Goal: Information Seeking & Learning: Find specific fact

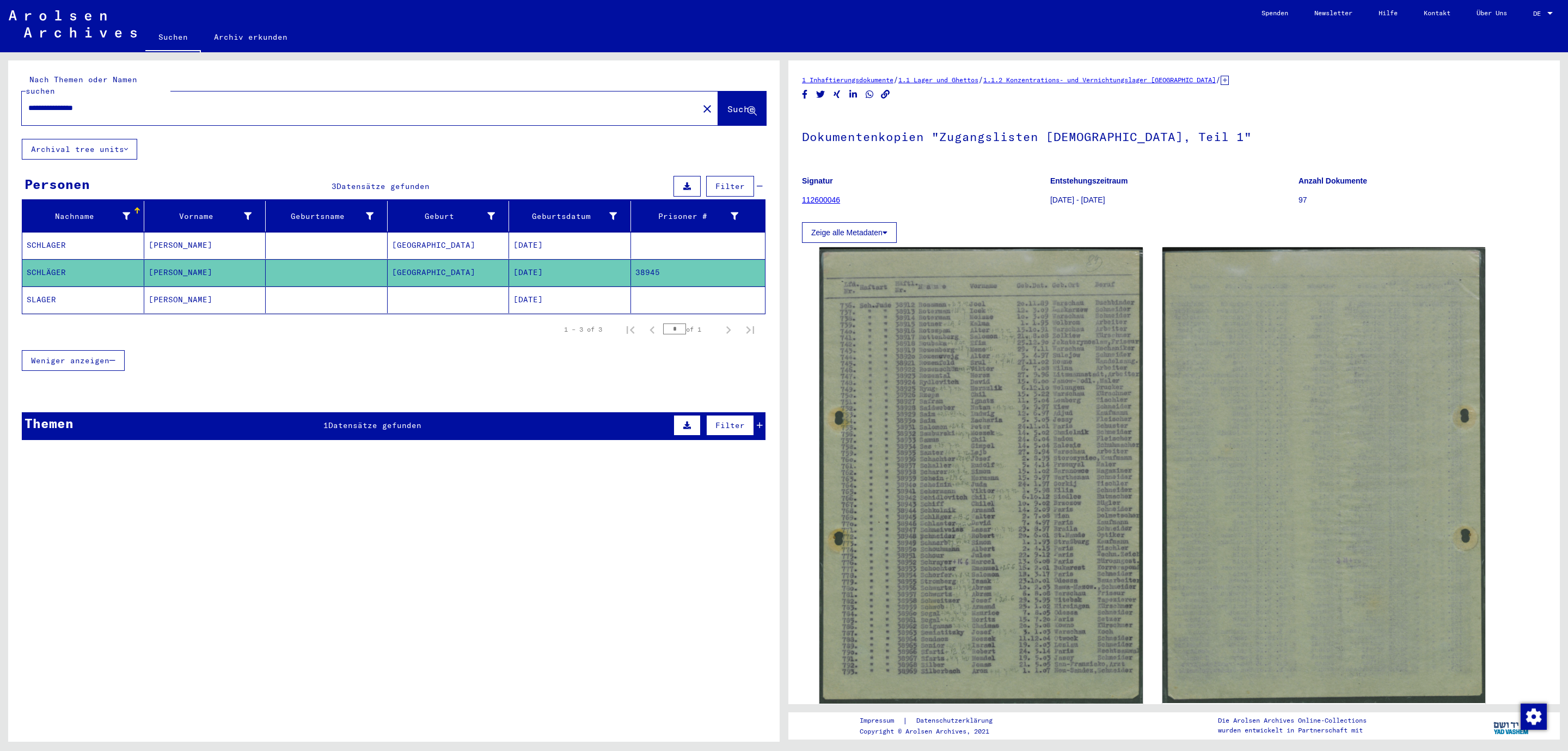
click at [109, 102] on input "**********" at bounding box center [360, 108] width 664 height 12
type input "*"
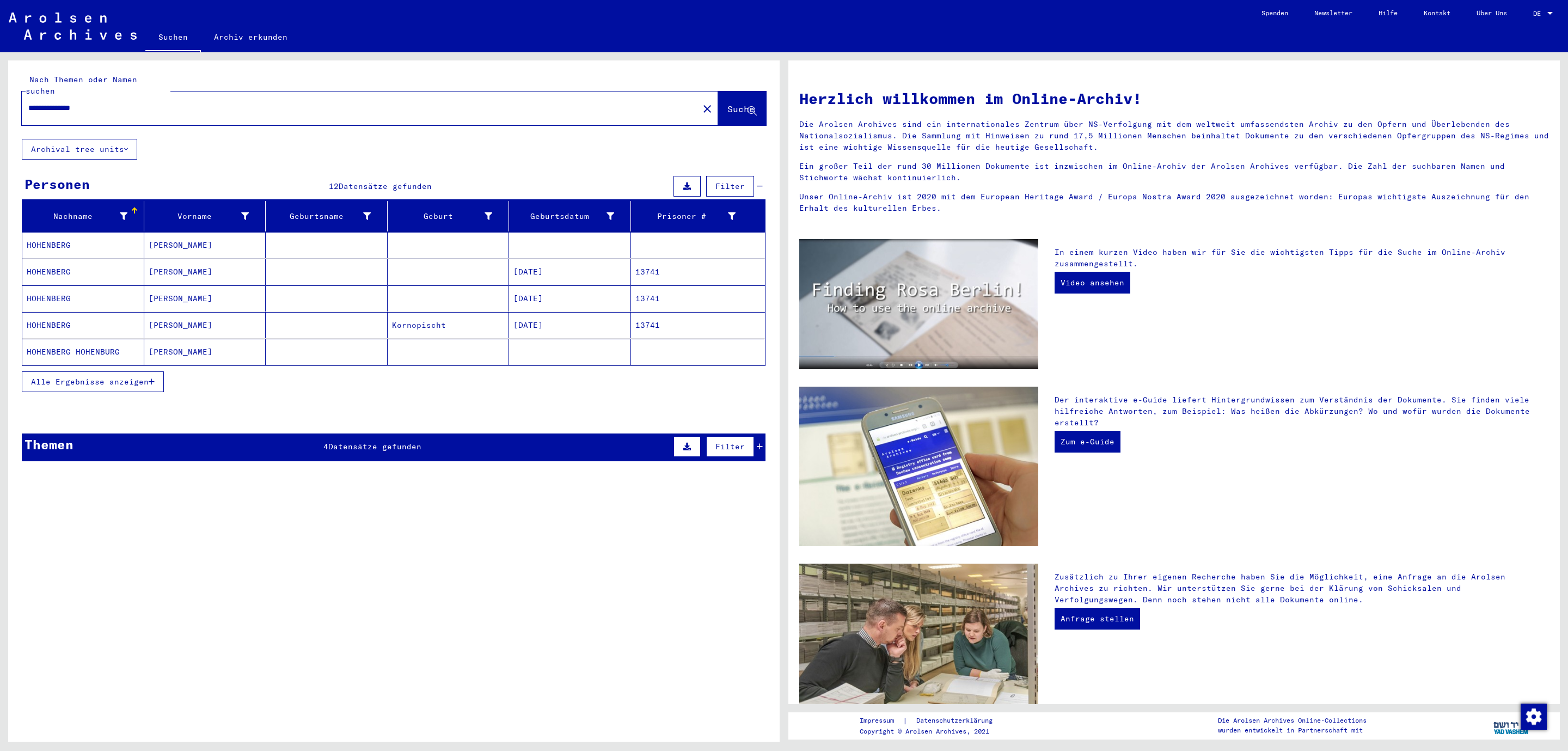
click at [60, 377] on span "Alle Ergebnisse anzeigen" at bounding box center [90, 382] width 117 height 10
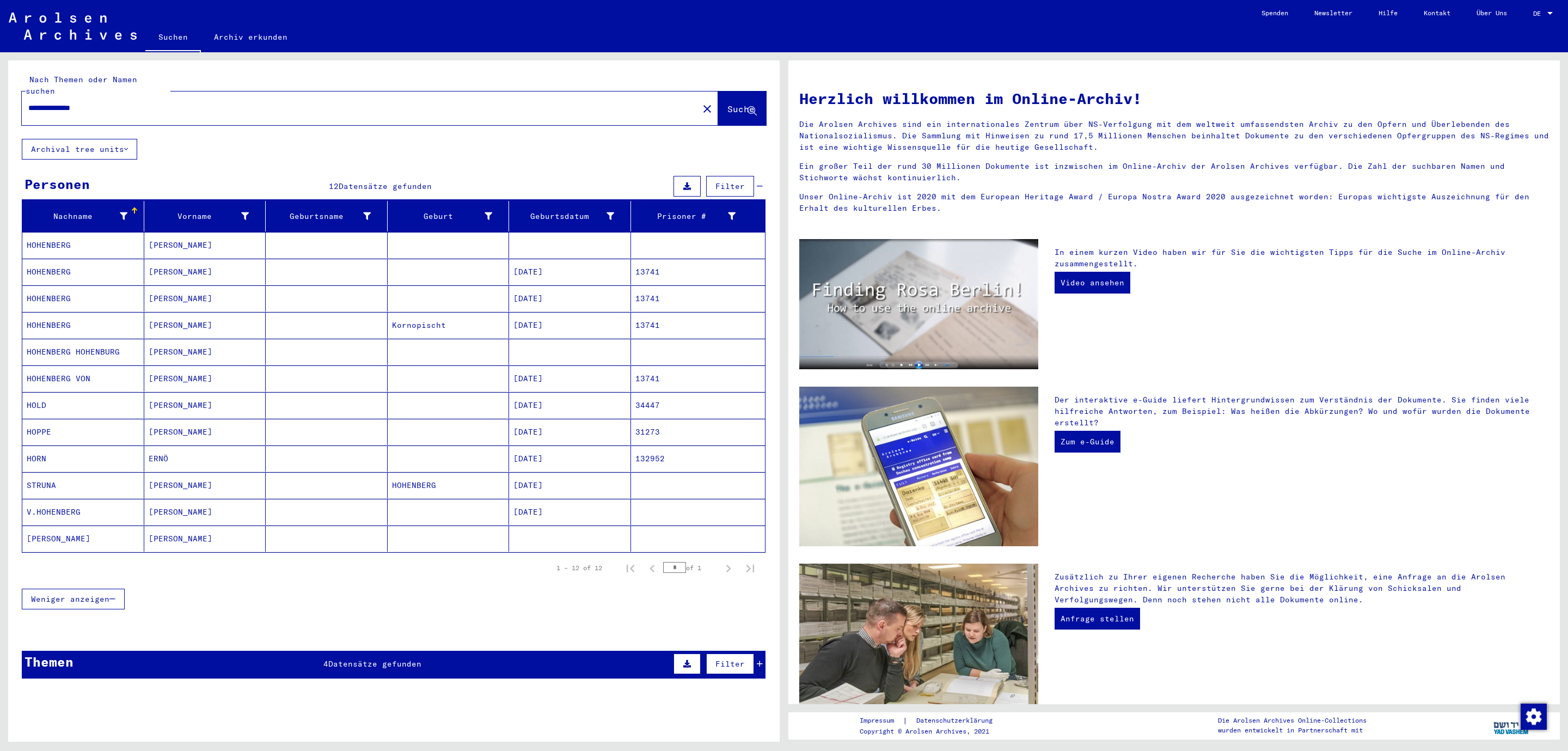
click at [70, 506] on mat-cell "V.HOHENBERG" at bounding box center [84, 512] width 122 height 26
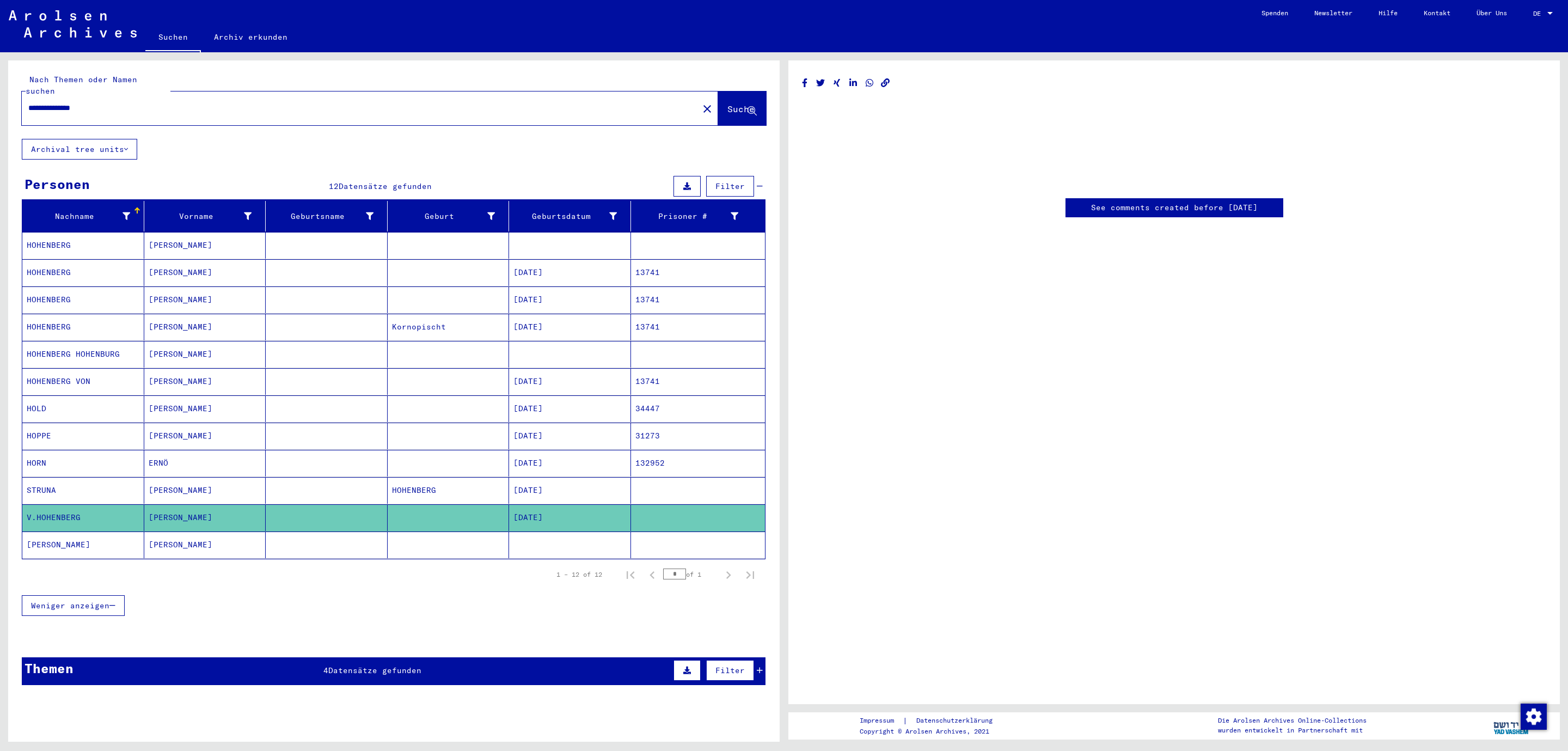
click at [1125, 201] on div "See comments created before [DATE]" at bounding box center [1174, 207] width 217 height 19
click at [447, 545] on mat-cell at bounding box center [449, 544] width 122 height 27
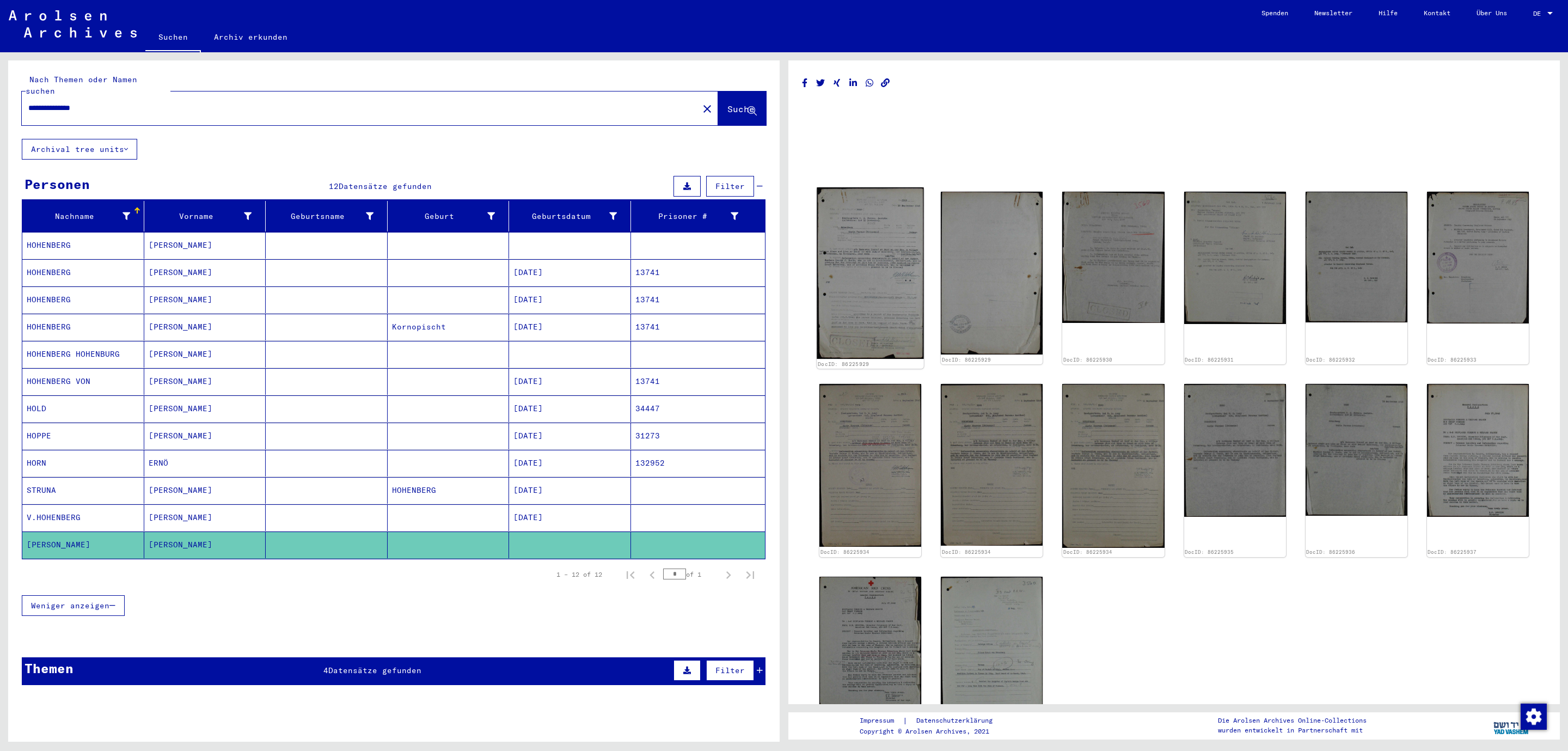
click at [874, 258] on img at bounding box center [870, 273] width 107 height 172
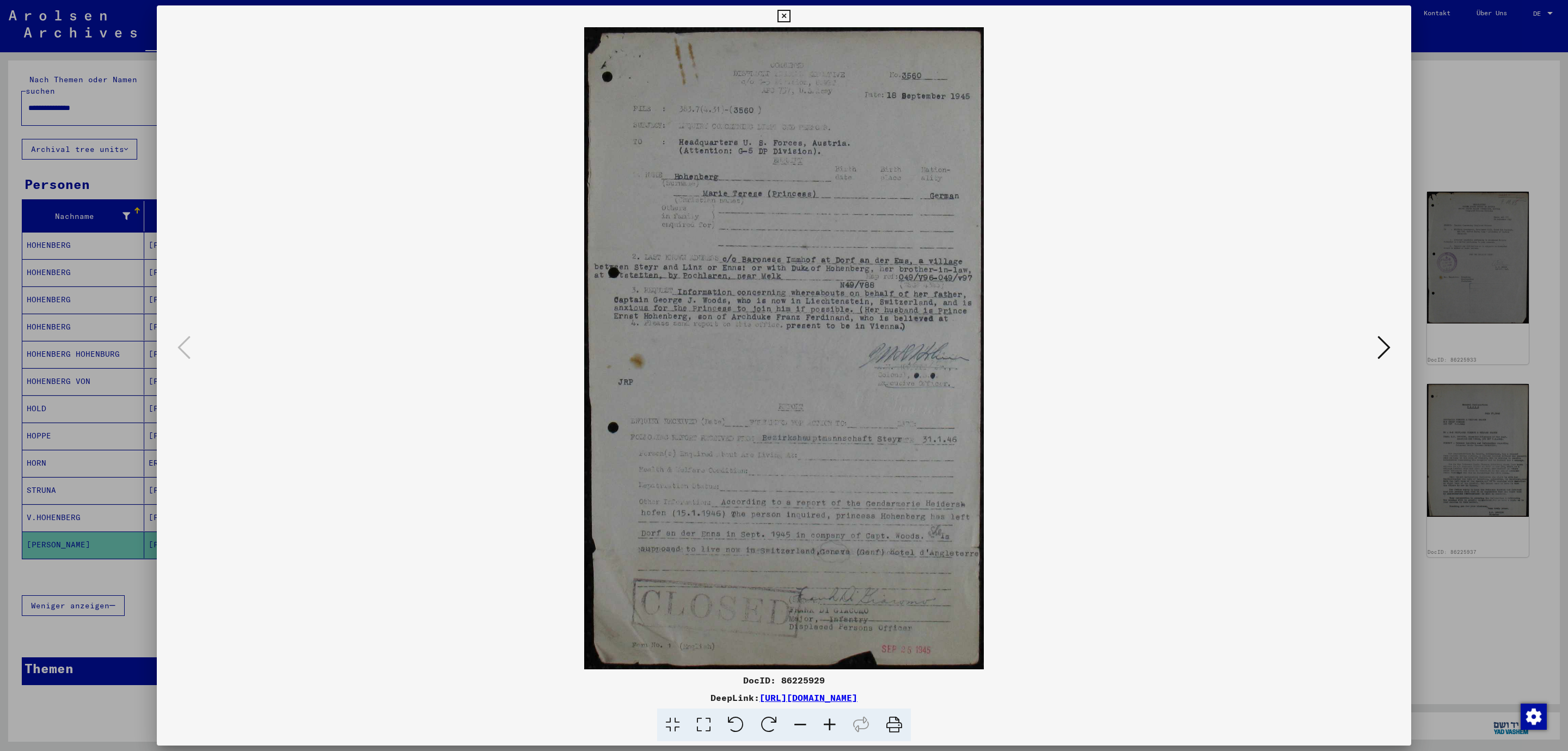
click at [874, 258] on img at bounding box center [784, 348] width 1180 height 642
click at [1386, 348] on icon at bounding box center [1383, 347] width 13 height 26
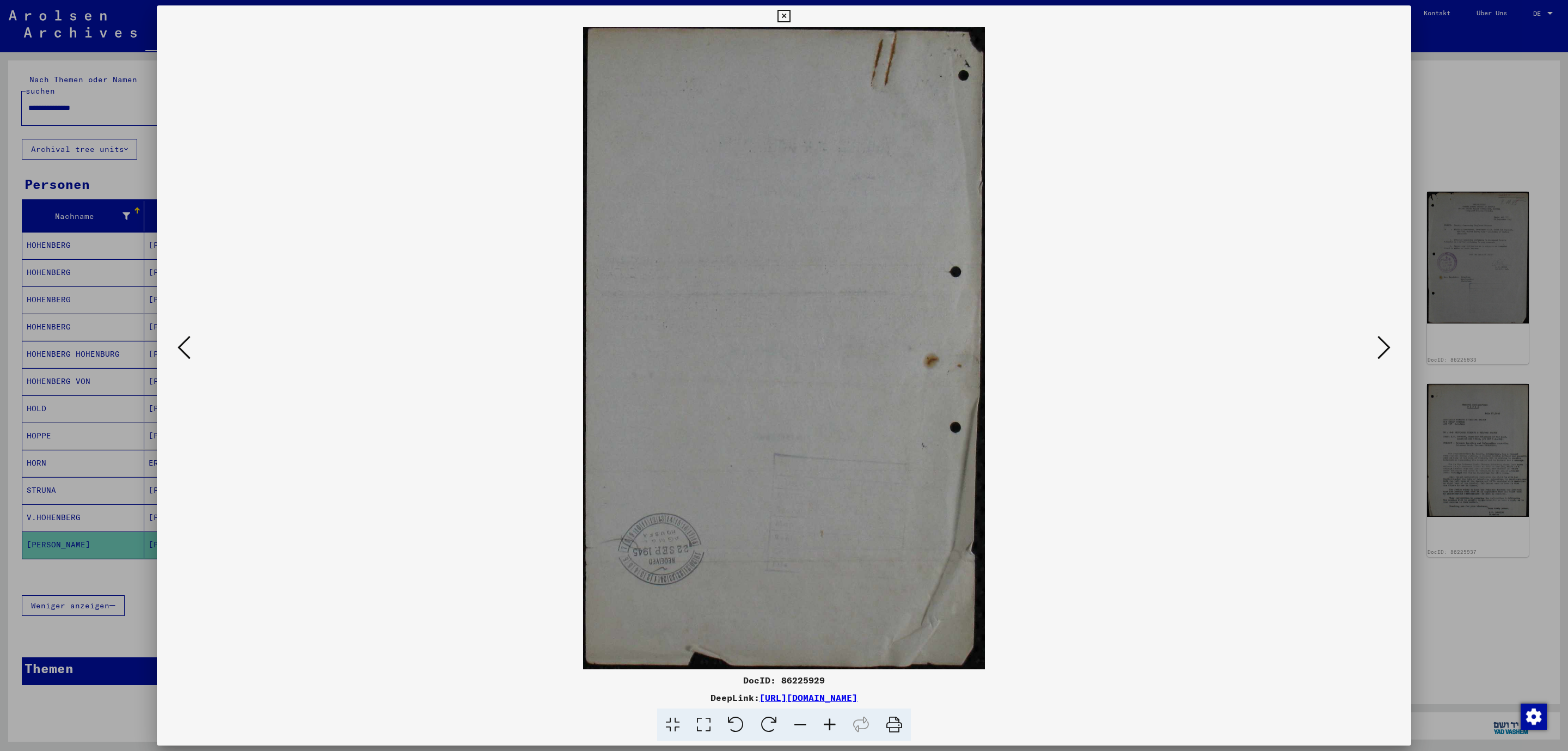
click at [1386, 348] on icon at bounding box center [1383, 347] width 13 height 26
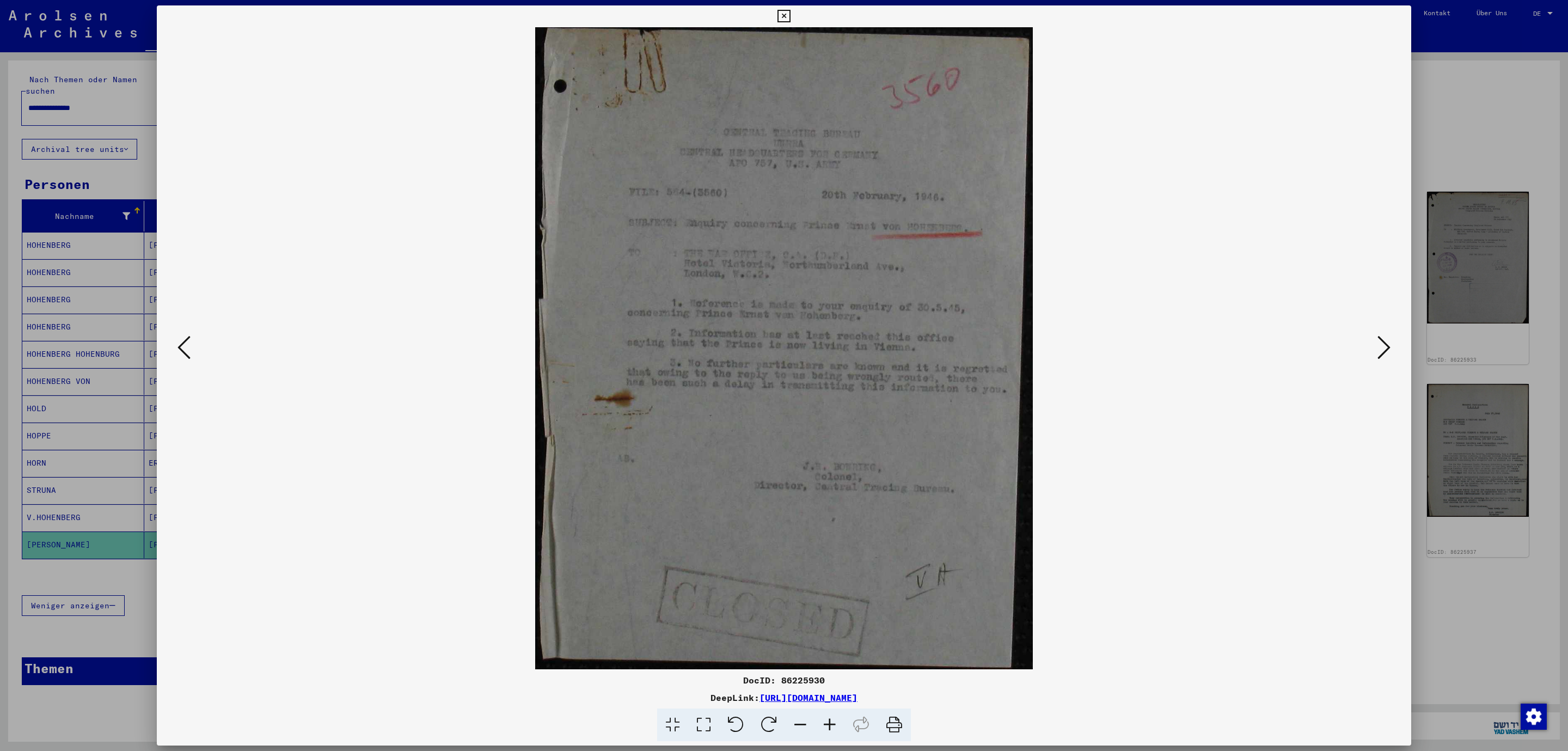
click at [1386, 348] on icon at bounding box center [1383, 347] width 13 height 26
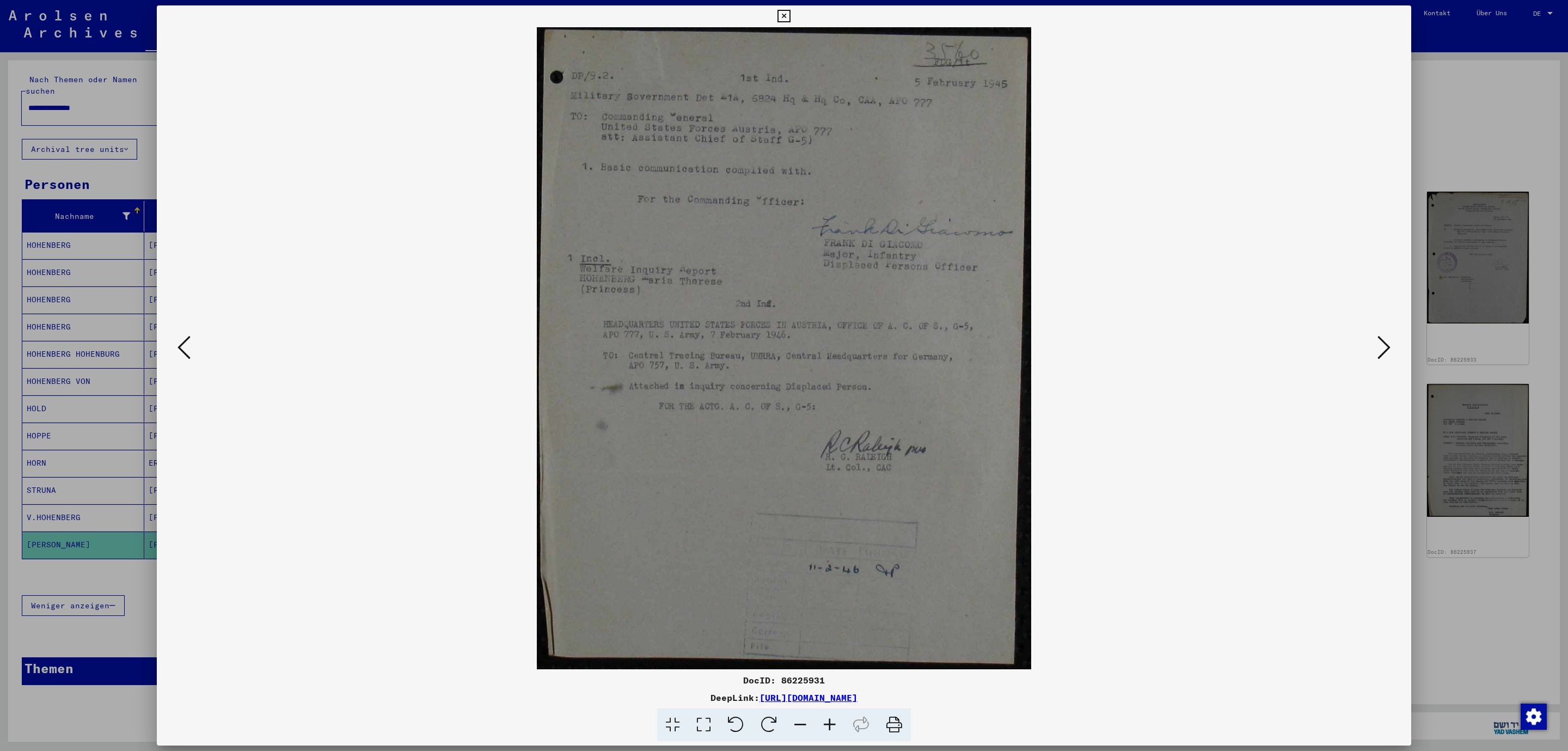
click at [1386, 348] on icon at bounding box center [1383, 347] width 13 height 26
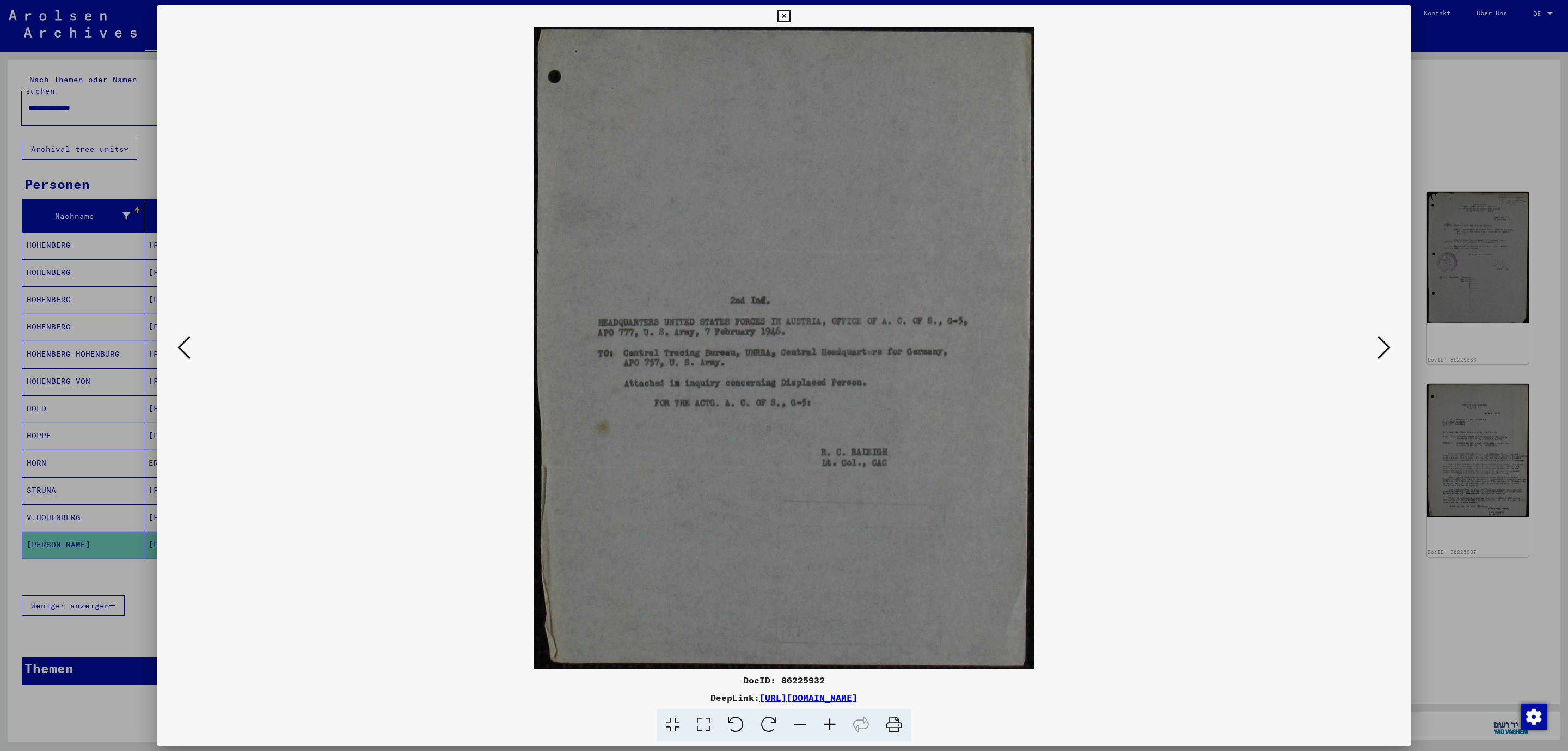
click at [1386, 348] on icon at bounding box center [1383, 347] width 13 height 26
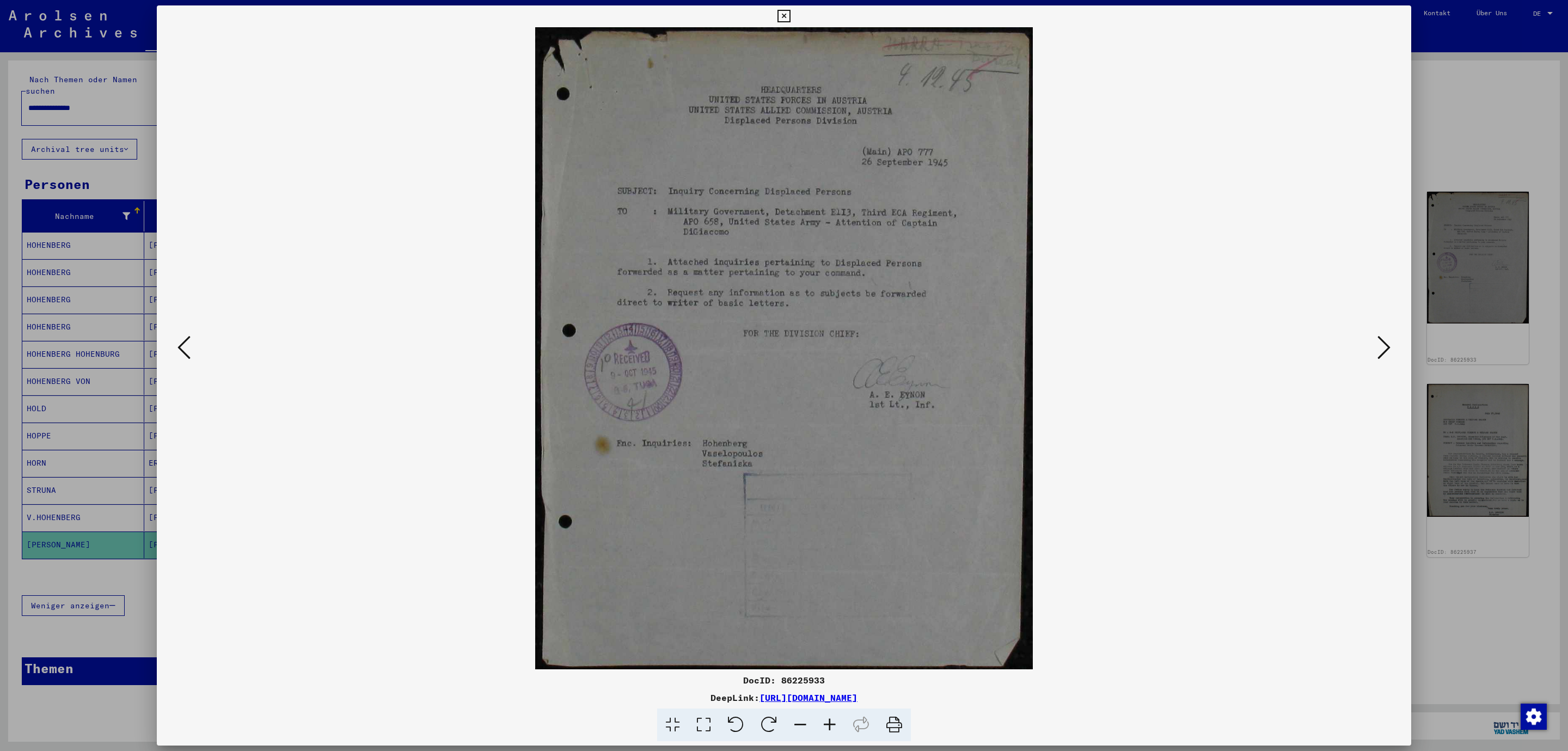
click at [1386, 348] on icon at bounding box center [1383, 347] width 13 height 26
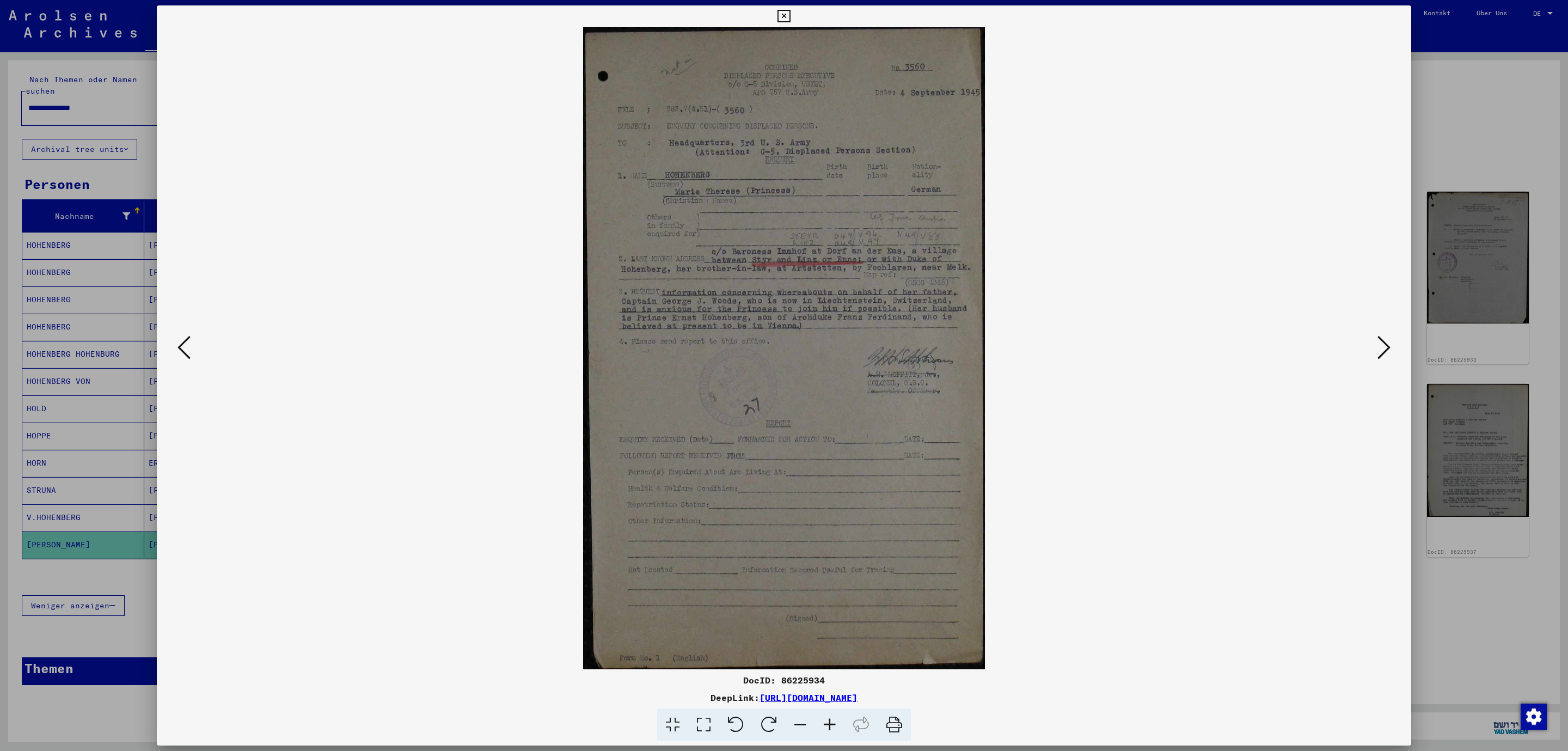
click at [790, 13] on icon at bounding box center [784, 16] width 13 height 13
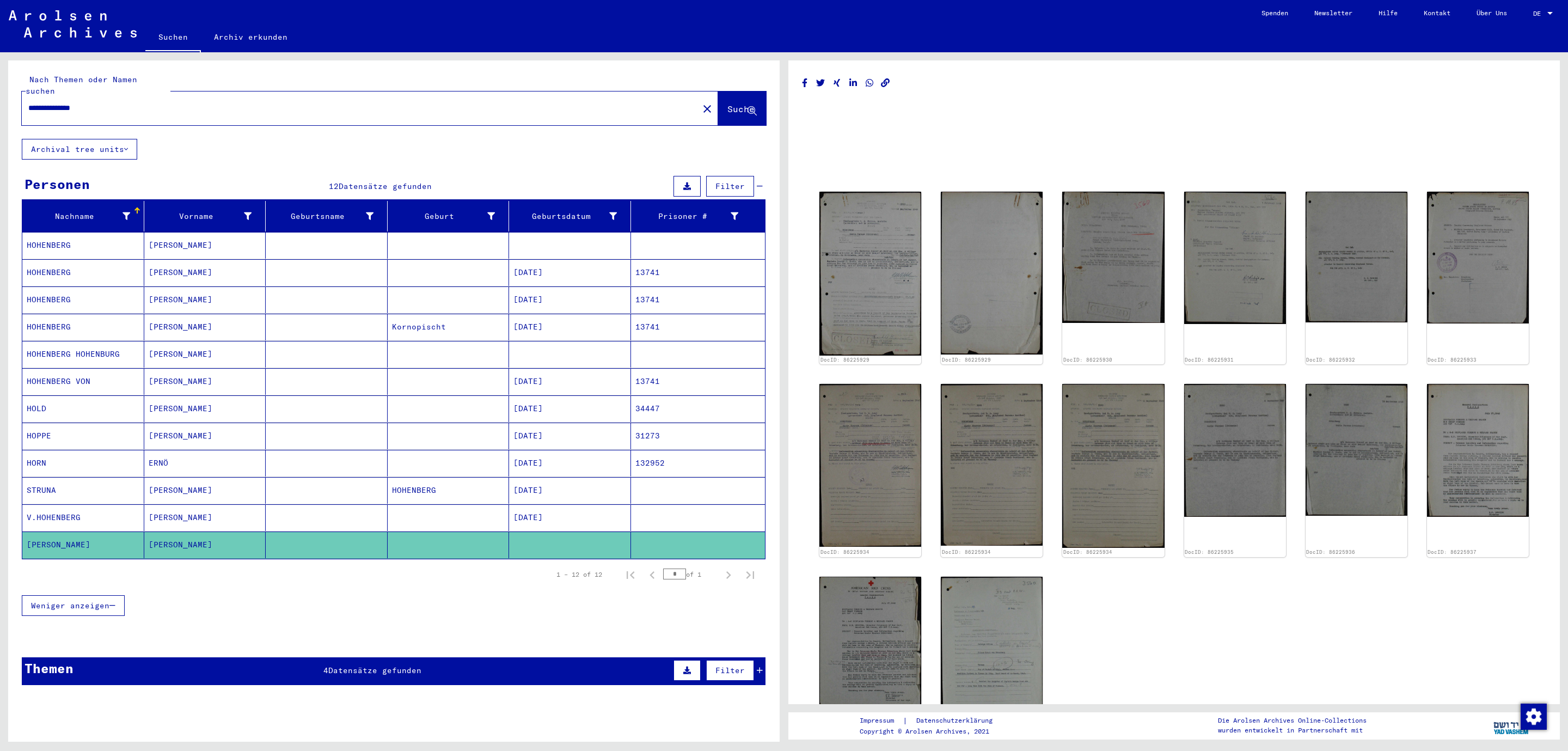
click at [44, 237] on mat-cell "HOHENBERG" at bounding box center [84, 246] width 122 height 27
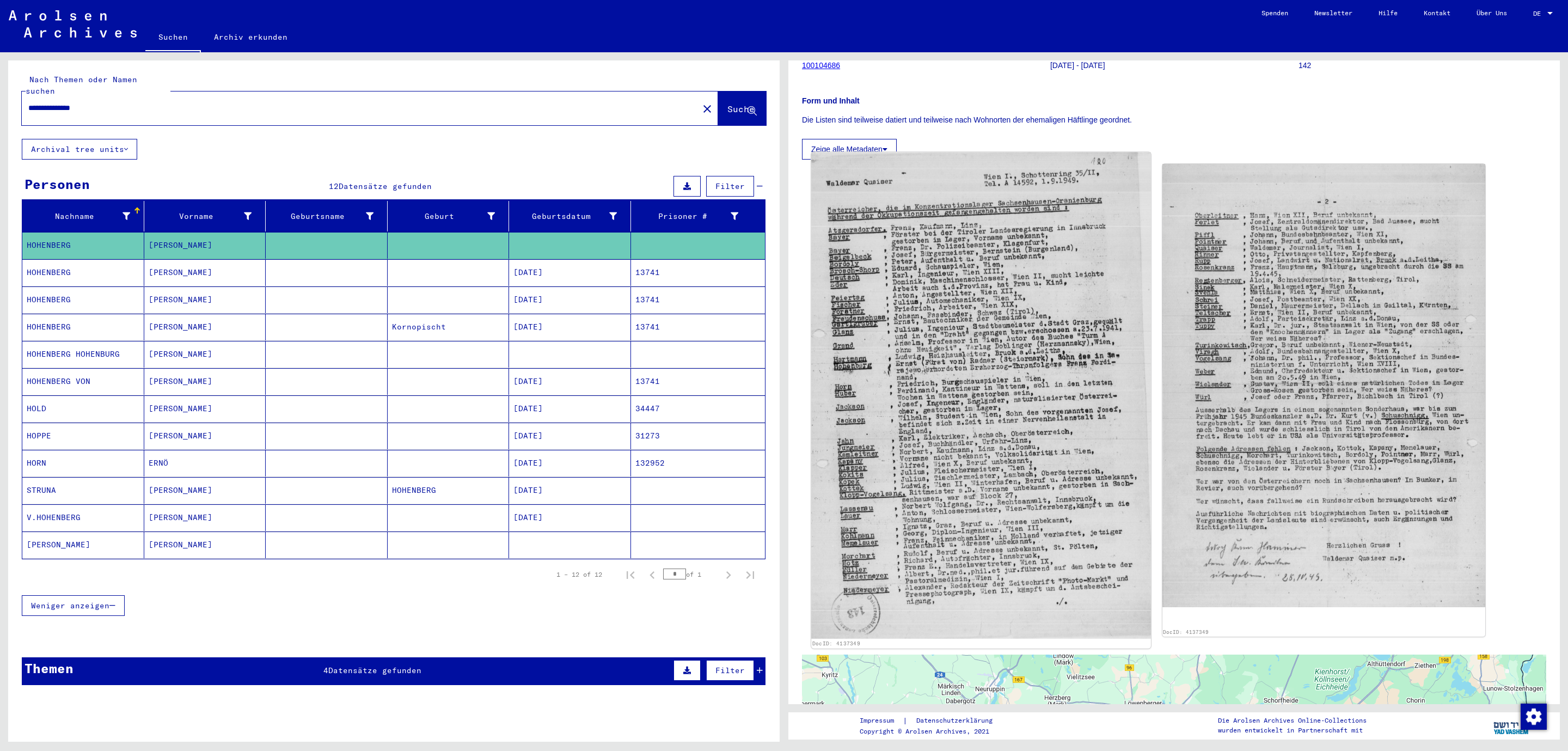
scroll to position [131, 0]
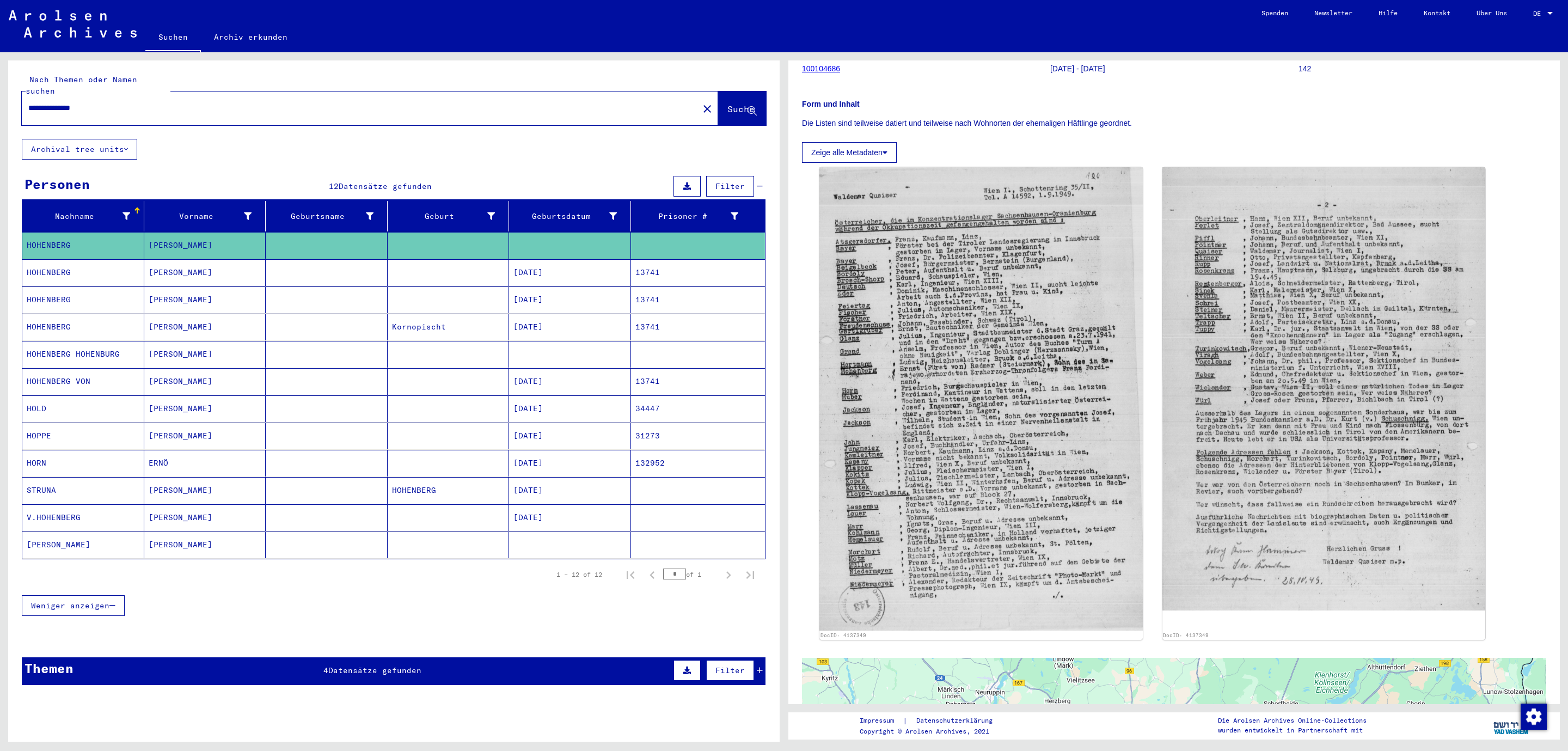
click at [62, 266] on mat-cell "HOHENBERG" at bounding box center [84, 272] width 122 height 27
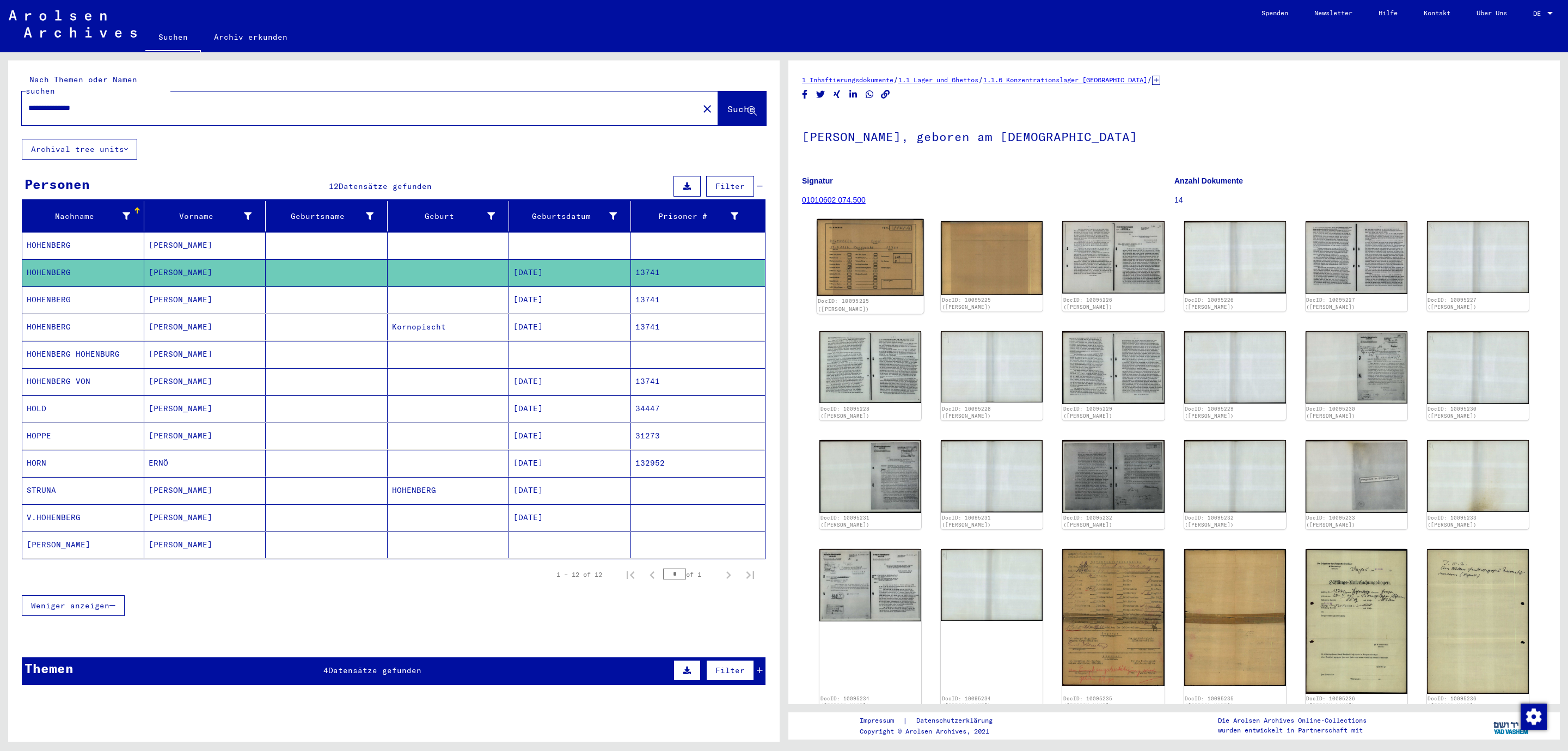
click at [834, 271] on img at bounding box center [870, 257] width 107 height 77
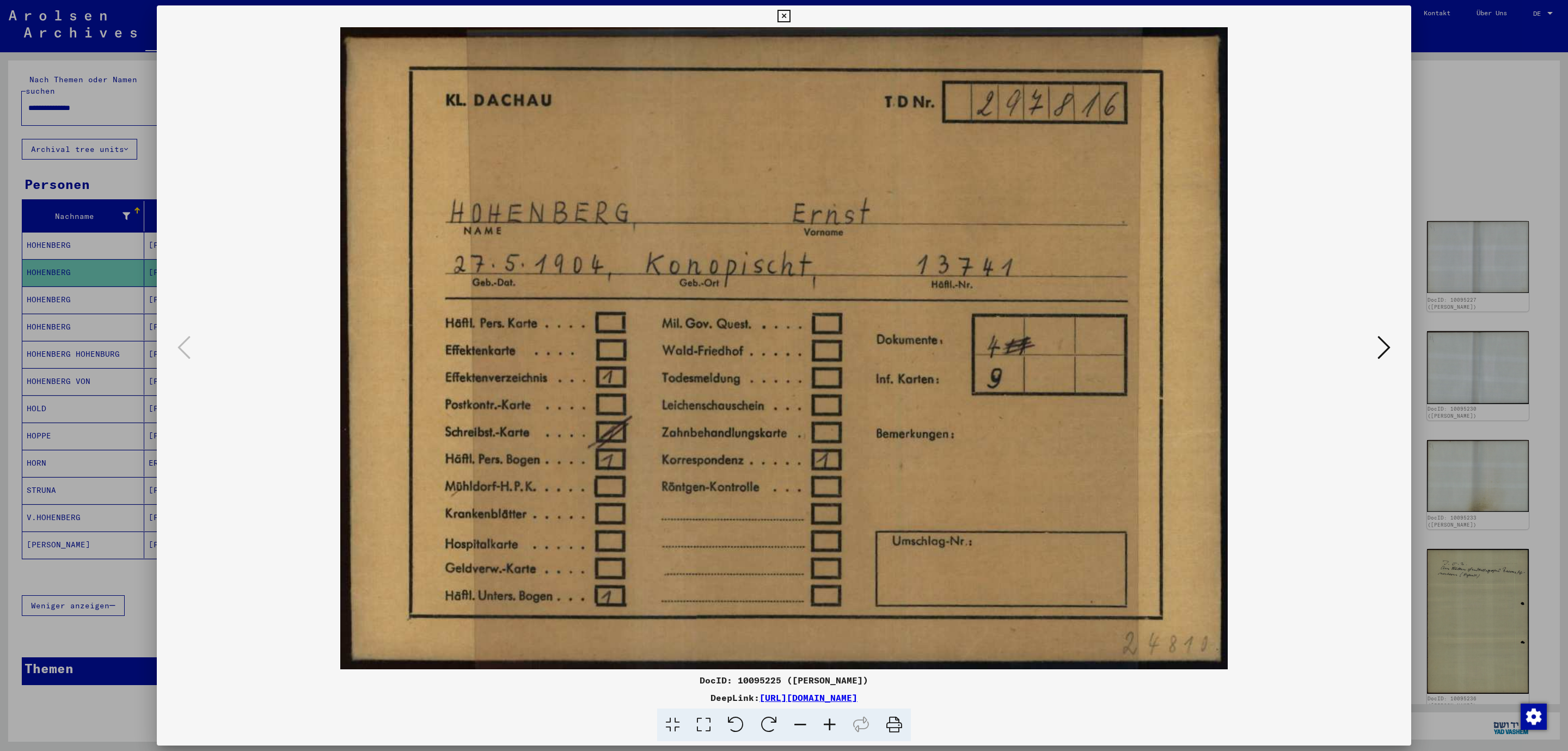
click at [1374, 358] on img at bounding box center [784, 348] width 1180 height 642
click at [1386, 341] on icon at bounding box center [1383, 347] width 13 height 26
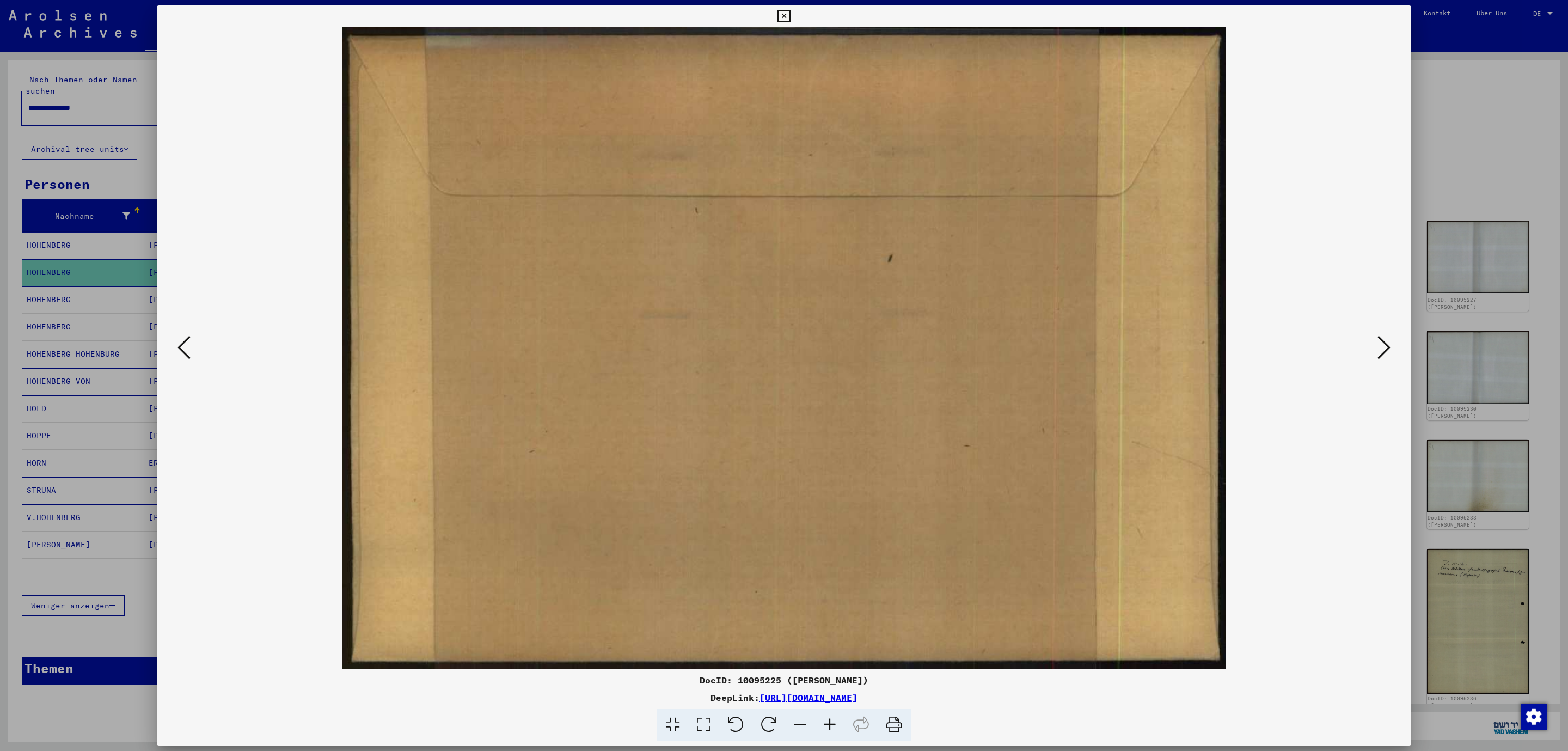
click at [1386, 341] on icon at bounding box center [1383, 347] width 13 height 26
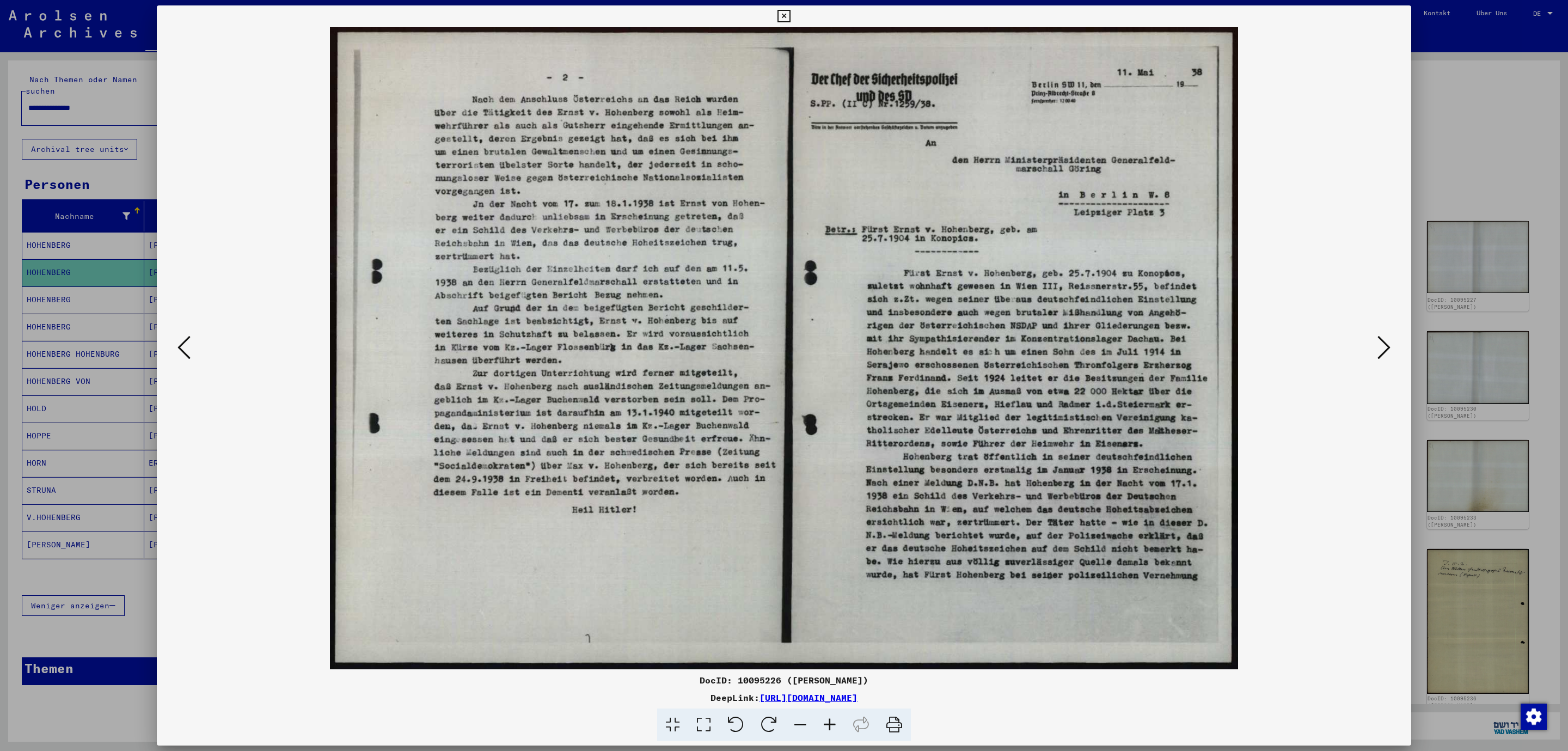
click at [1386, 341] on icon at bounding box center [1383, 347] width 13 height 26
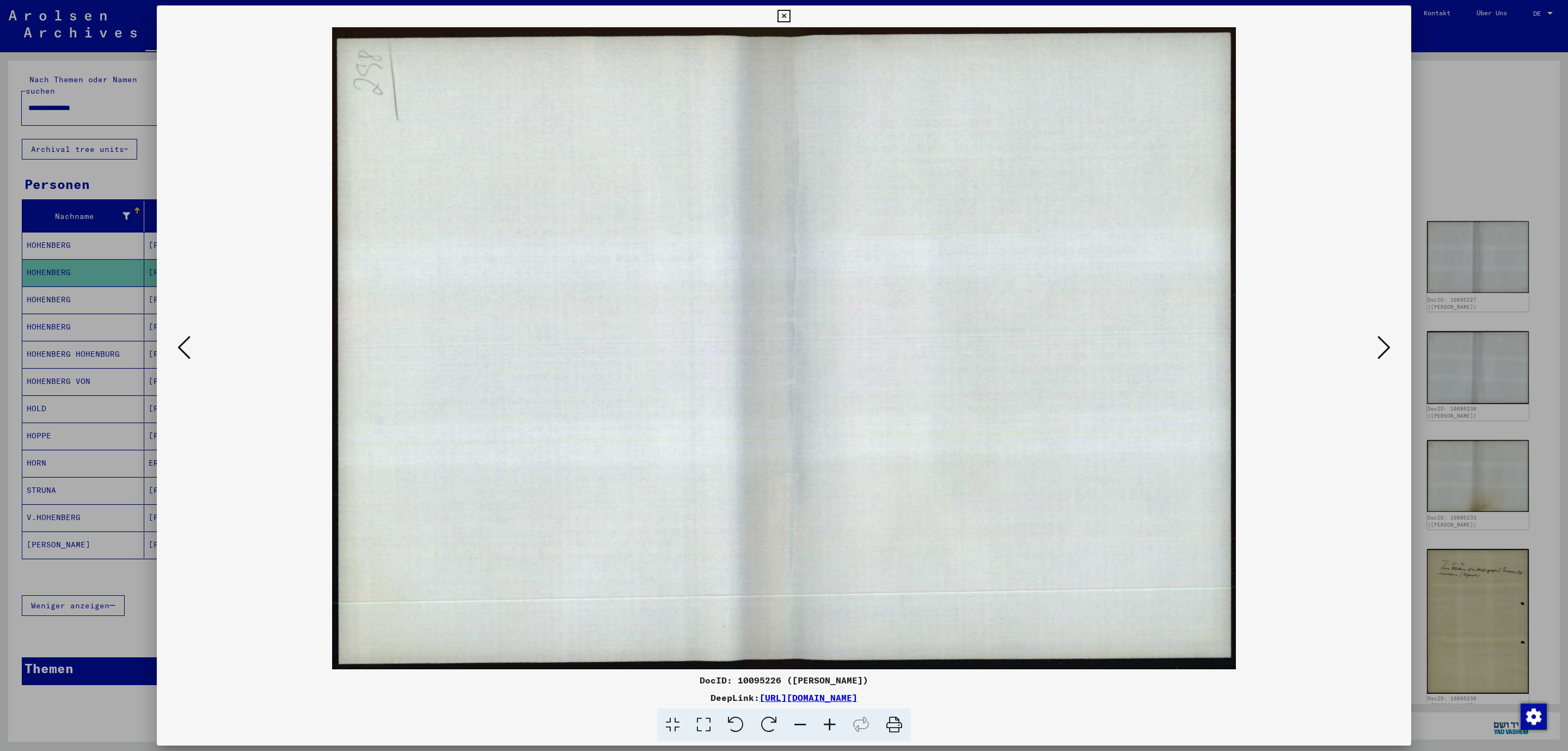
click at [1386, 341] on icon at bounding box center [1383, 347] width 13 height 26
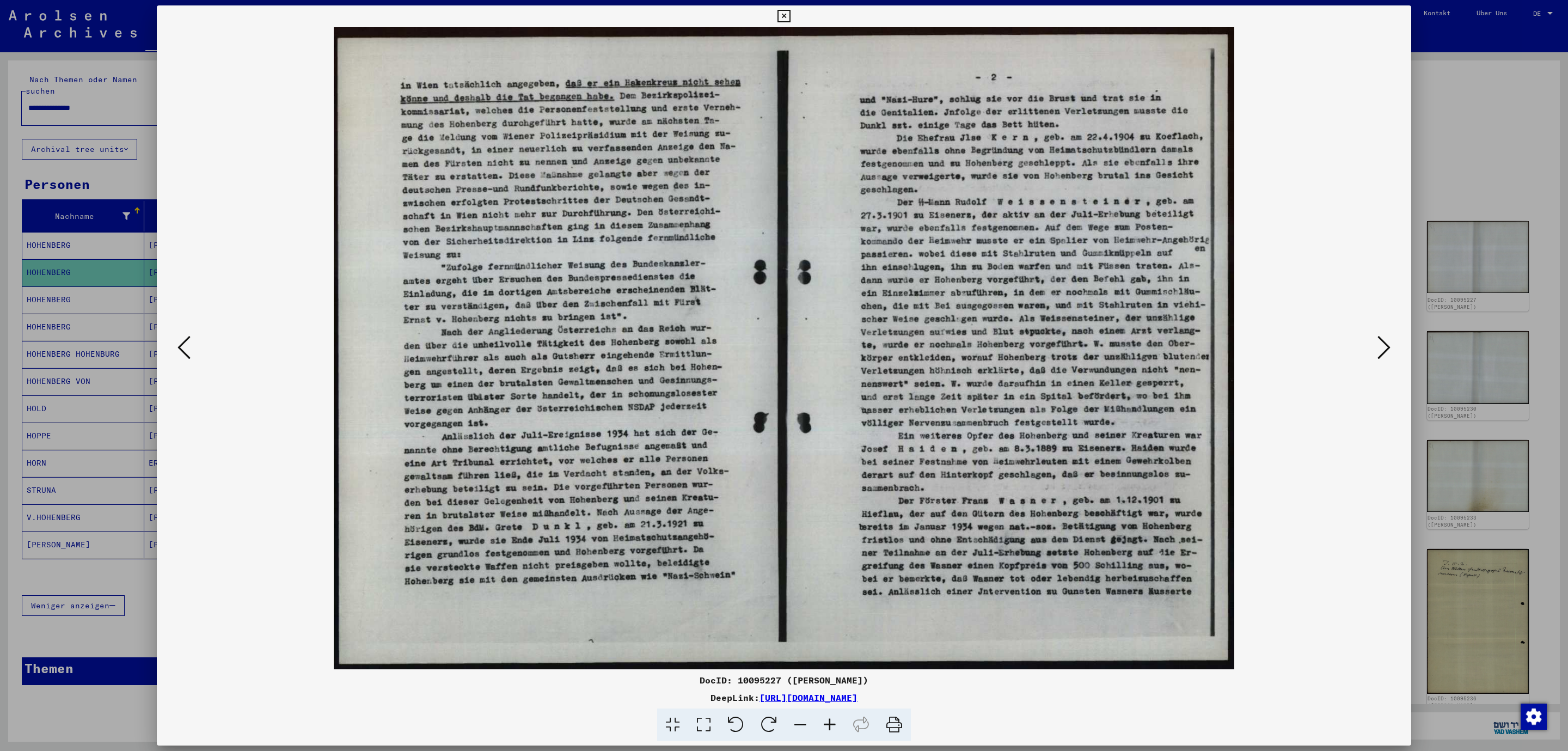
click at [1386, 341] on icon at bounding box center [1383, 347] width 13 height 26
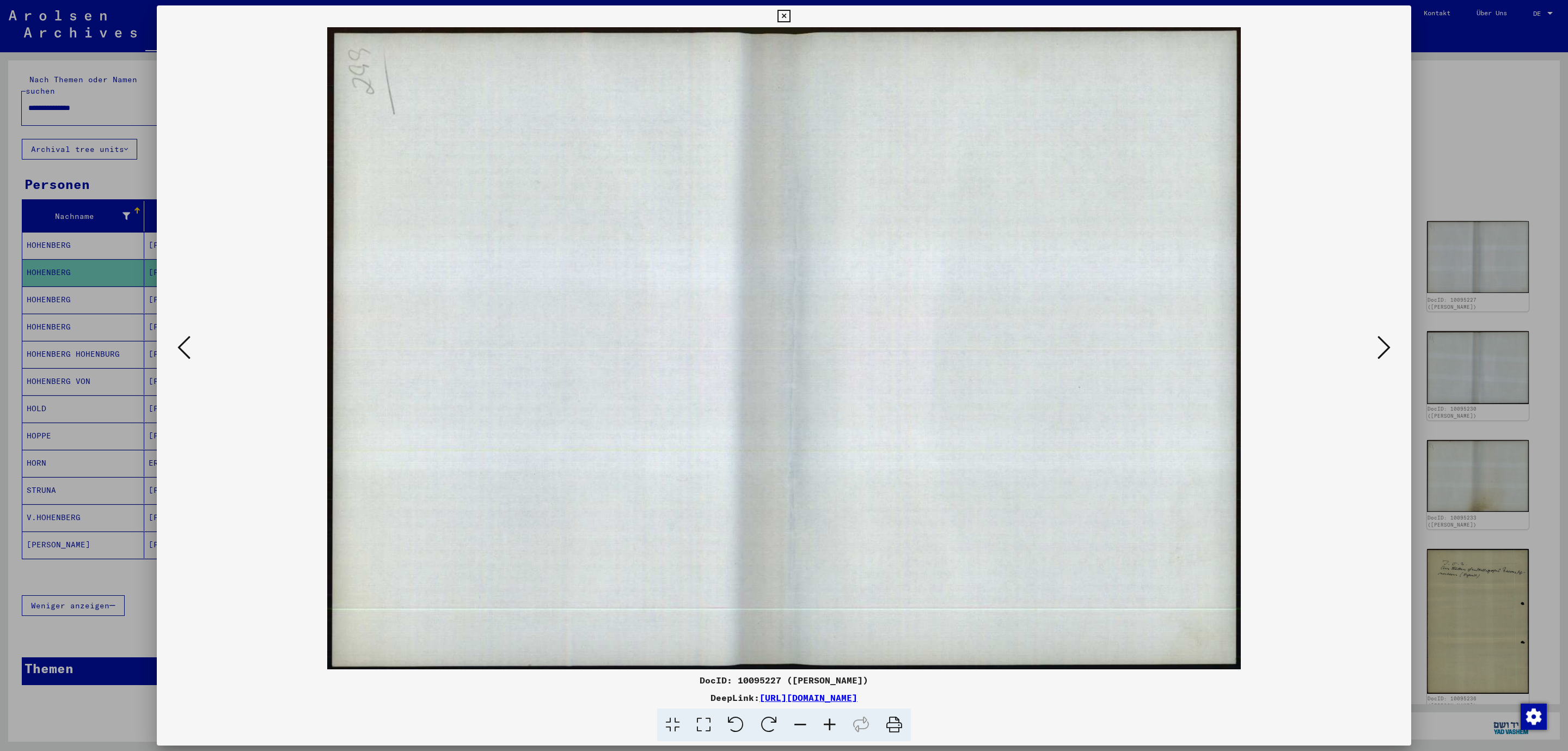
click at [1386, 341] on icon at bounding box center [1383, 347] width 13 height 26
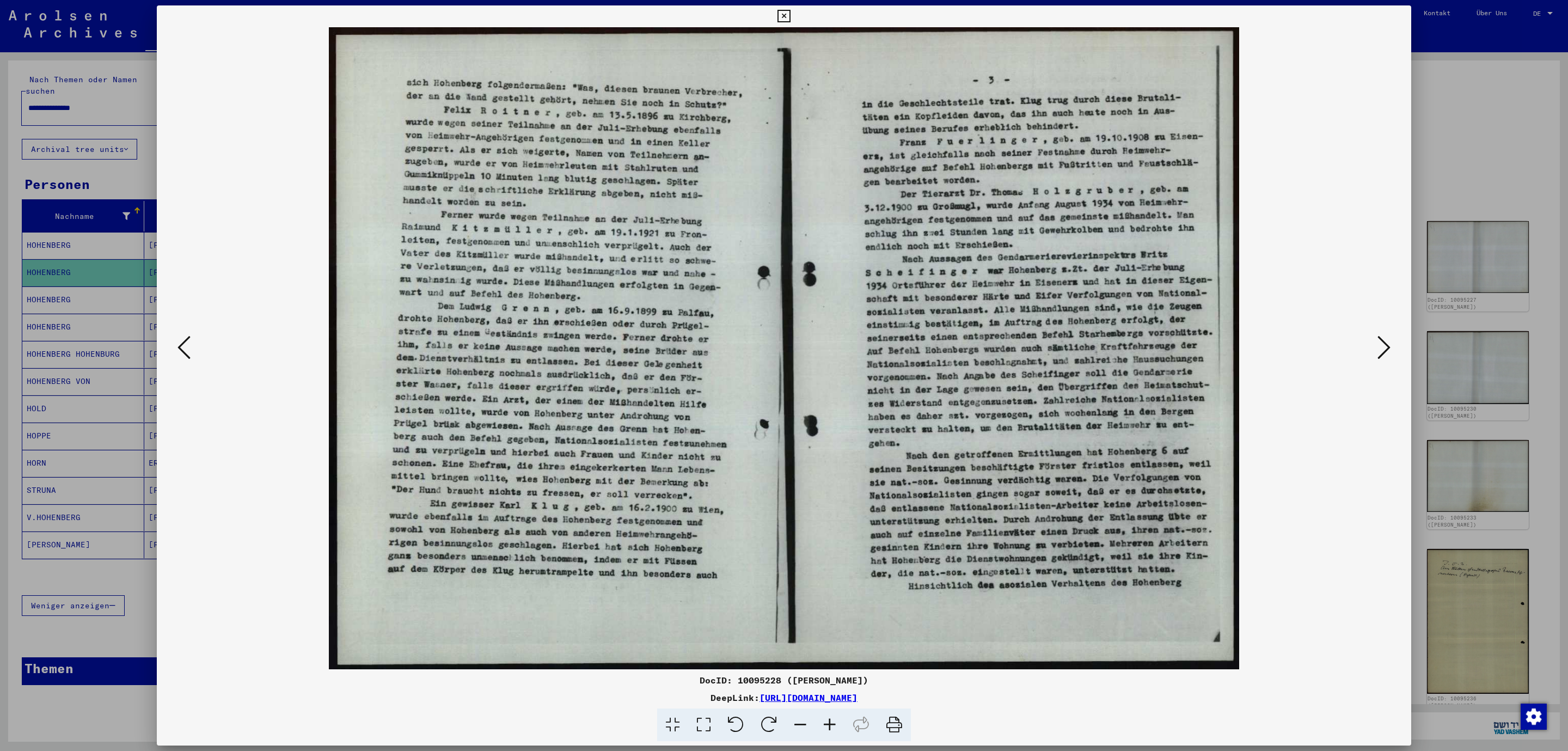
click at [1386, 341] on icon at bounding box center [1383, 347] width 13 height 26
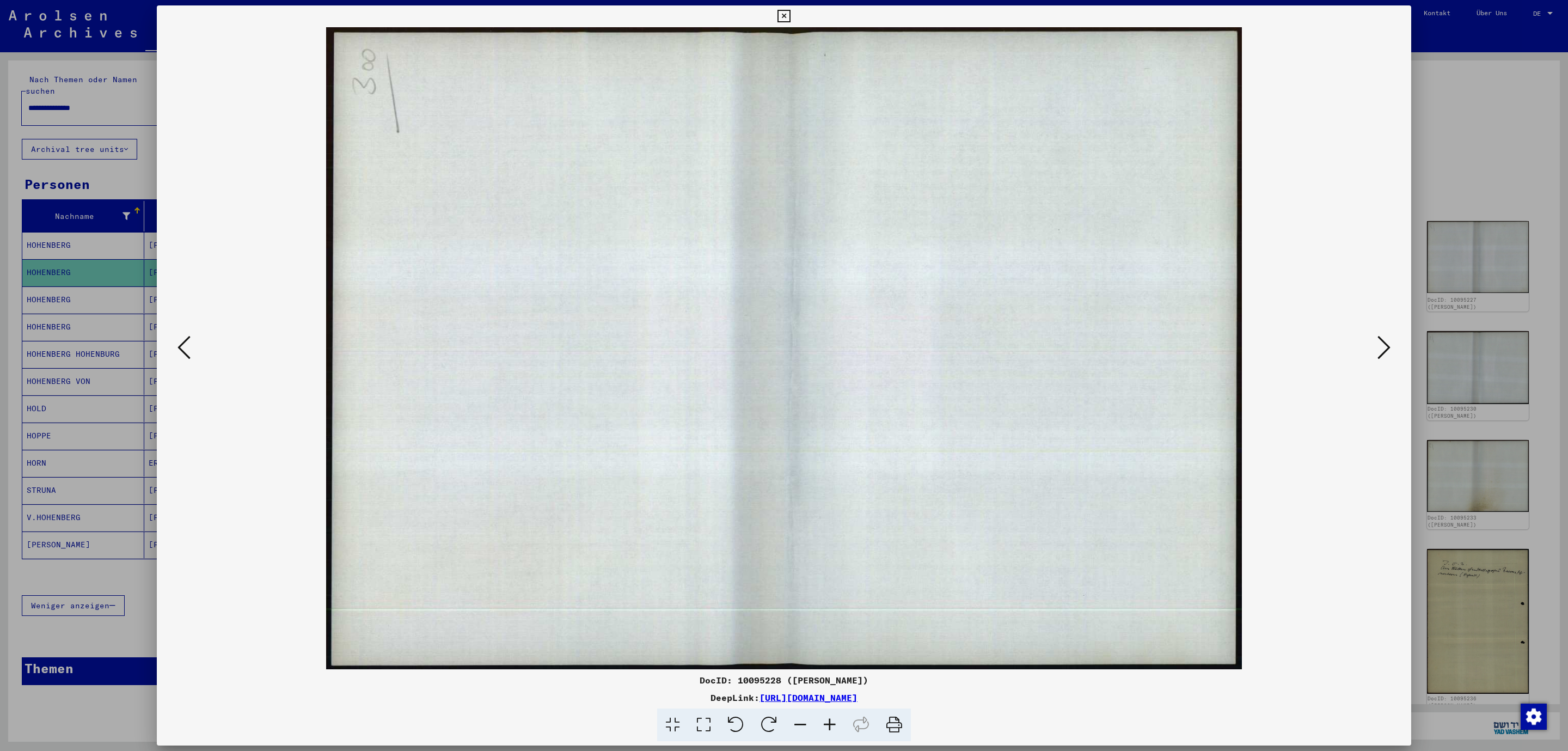
click at [1386, 341] on icon at bounding box center [1383, 347] width 13 height 26
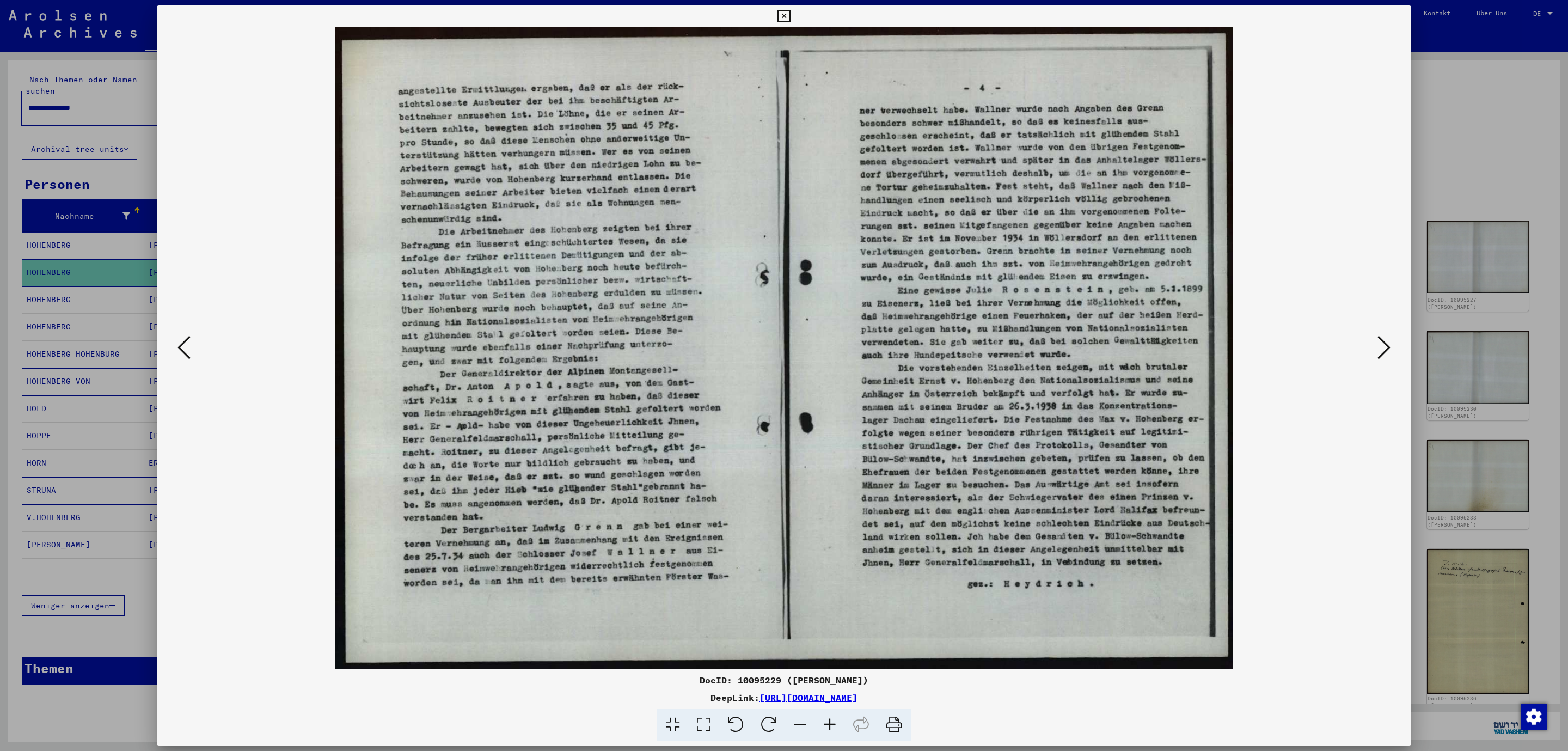
click at [1386, 341] on icon at bounding box center [1383, 347] width 13 height 26
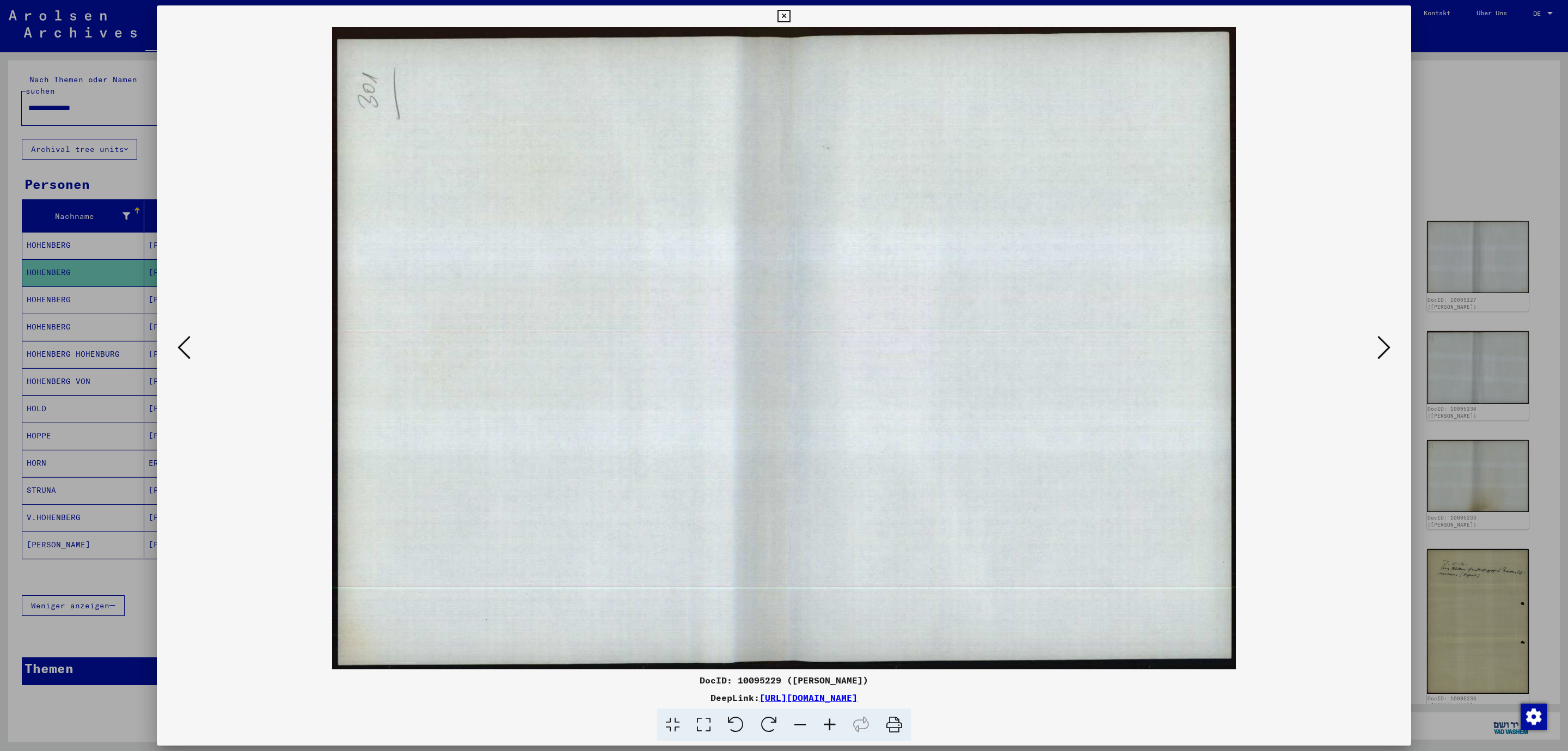
click at [1386, 341] on icon at bounding box center [1383, 347] width 13 height 26
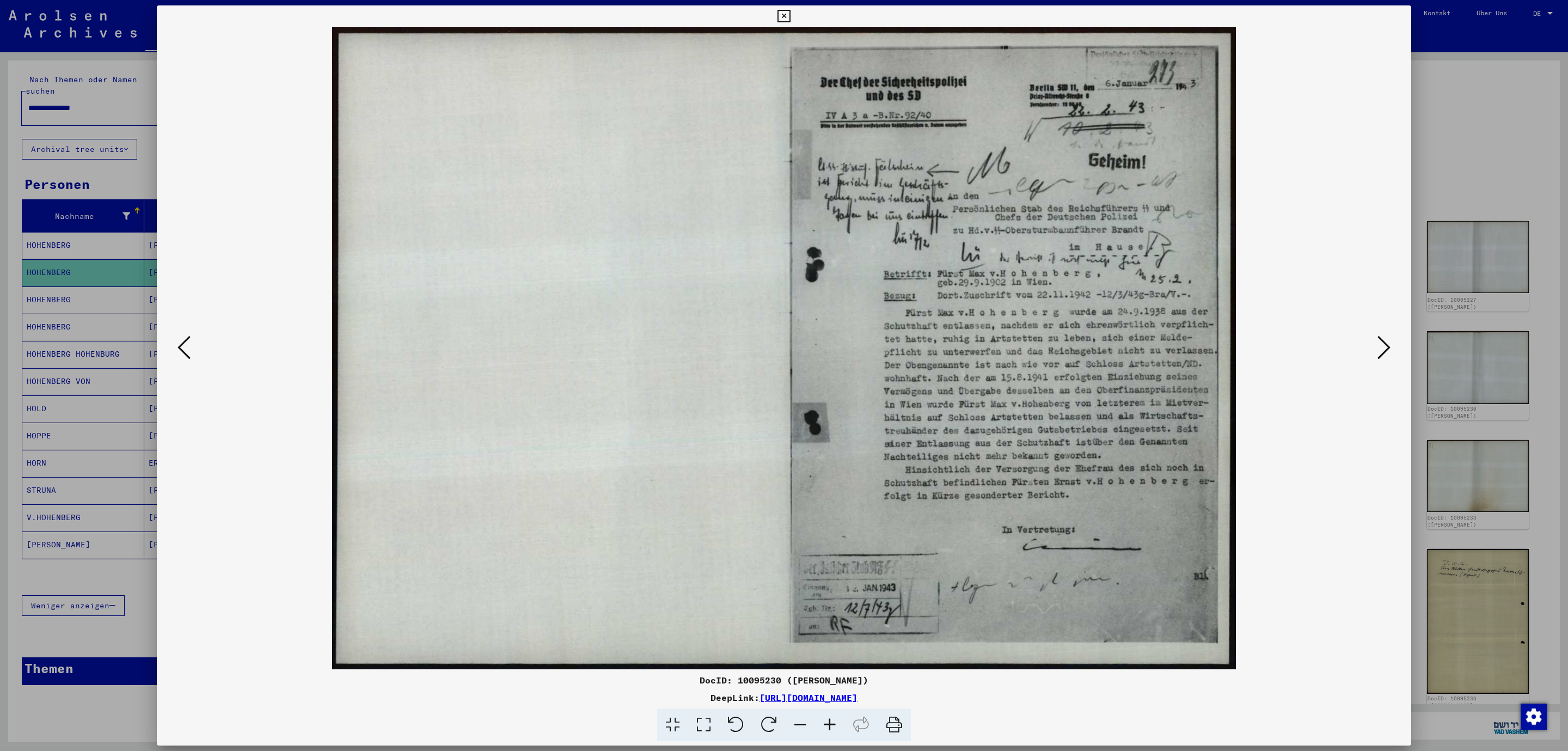
click at [1386, 341] on icon at bounding box center [1383, 347] width 13 height 26
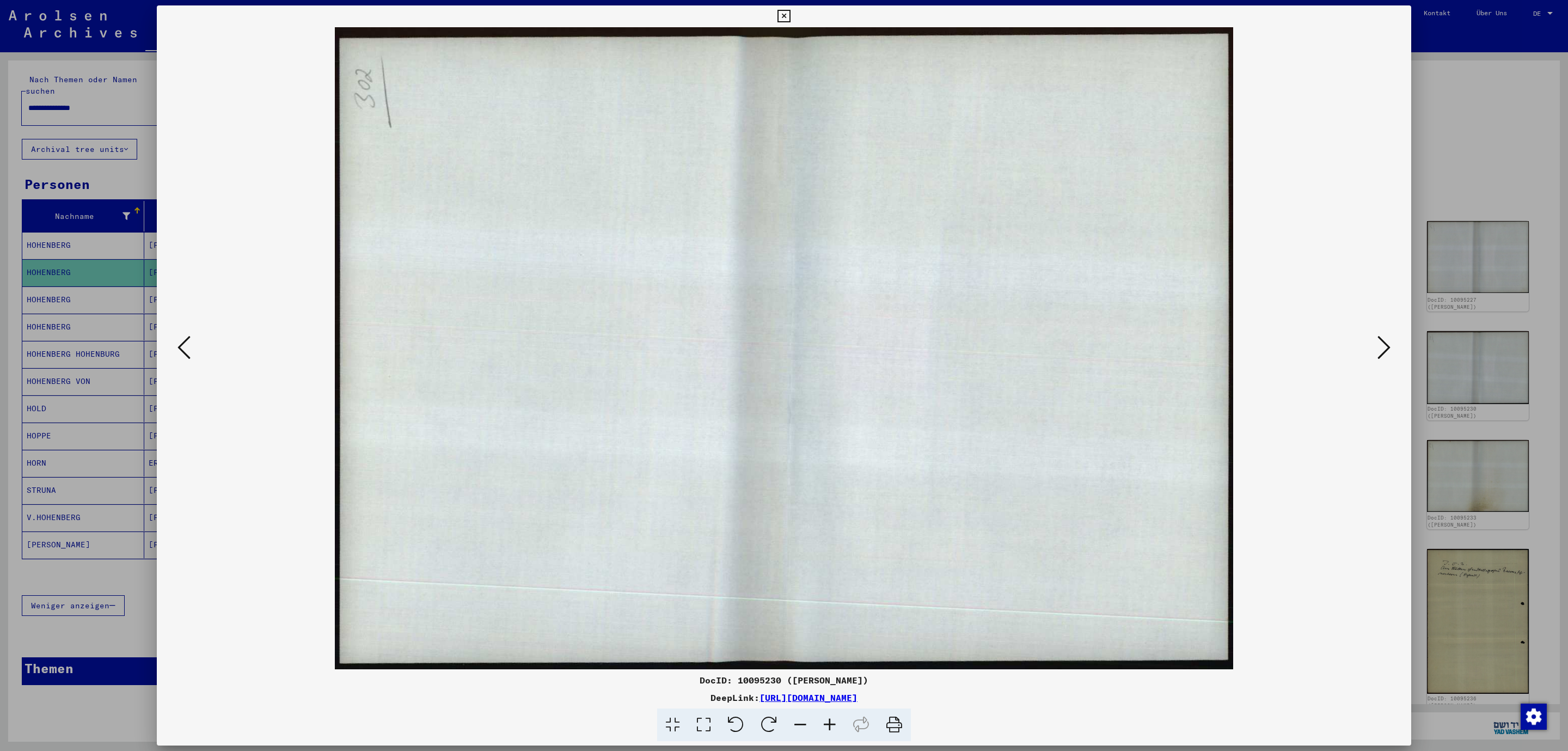
click at [790, 16] on icon at bounding box center [784, 16] width 13 height 13
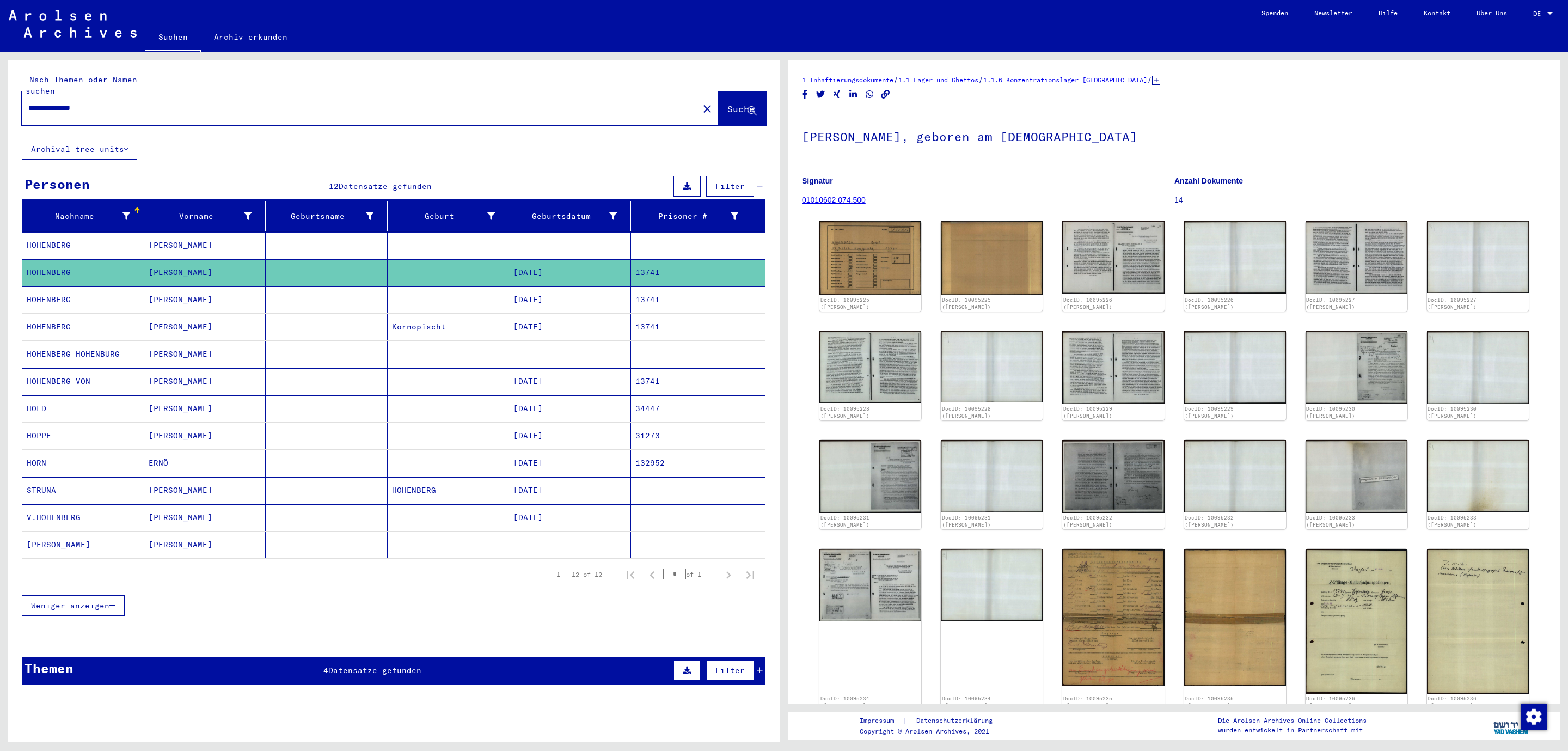
click at [65, 286] on mat-cell "HOHENBERG" at bounding box center [84, 300] width 122 height 27
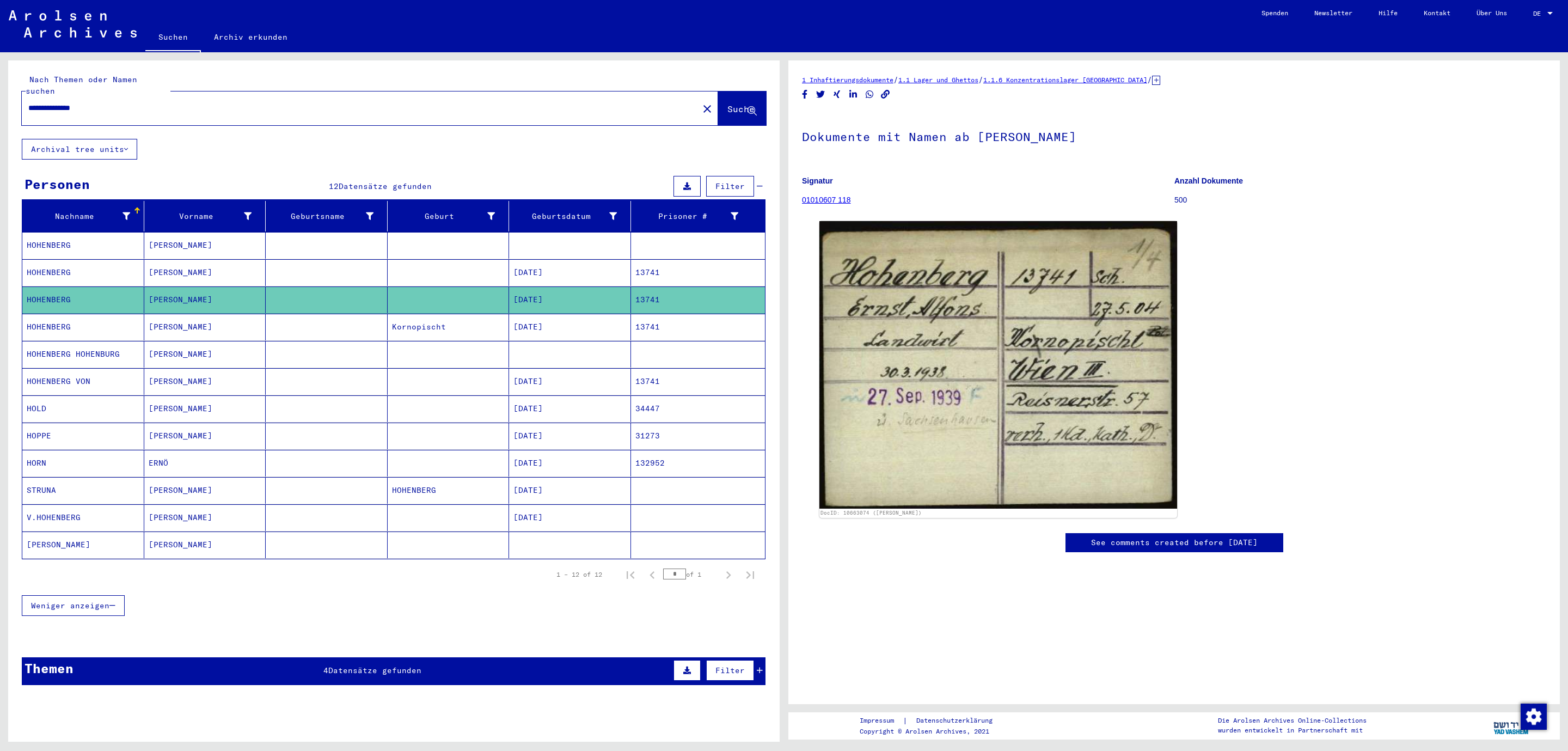
click at [54, 322] on mat-cell "HOHENBERG" at bounding box center [84, 327] width 122 height 27
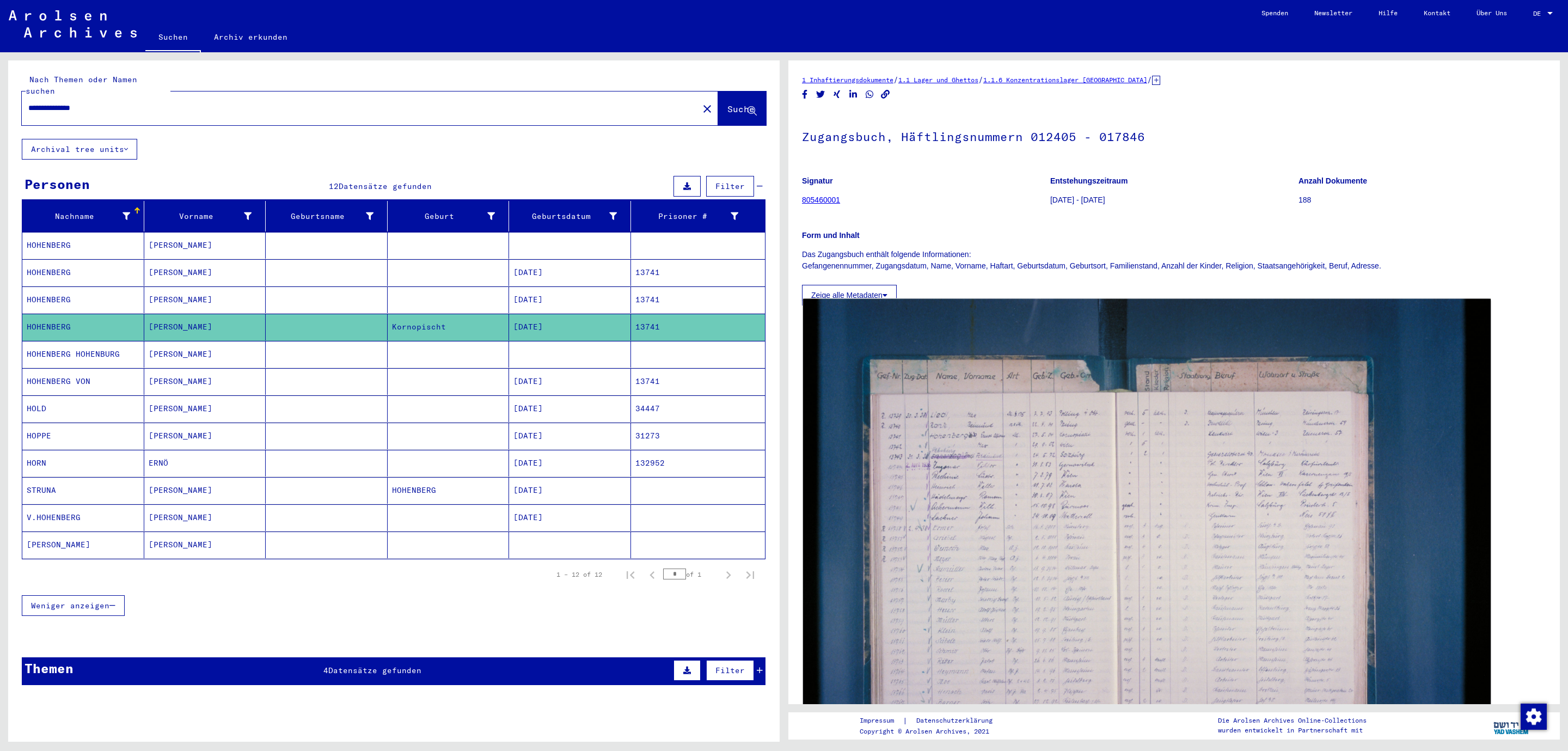
click at [1016, 452] on img at bounding box center [1146, 528] width 687 height 458
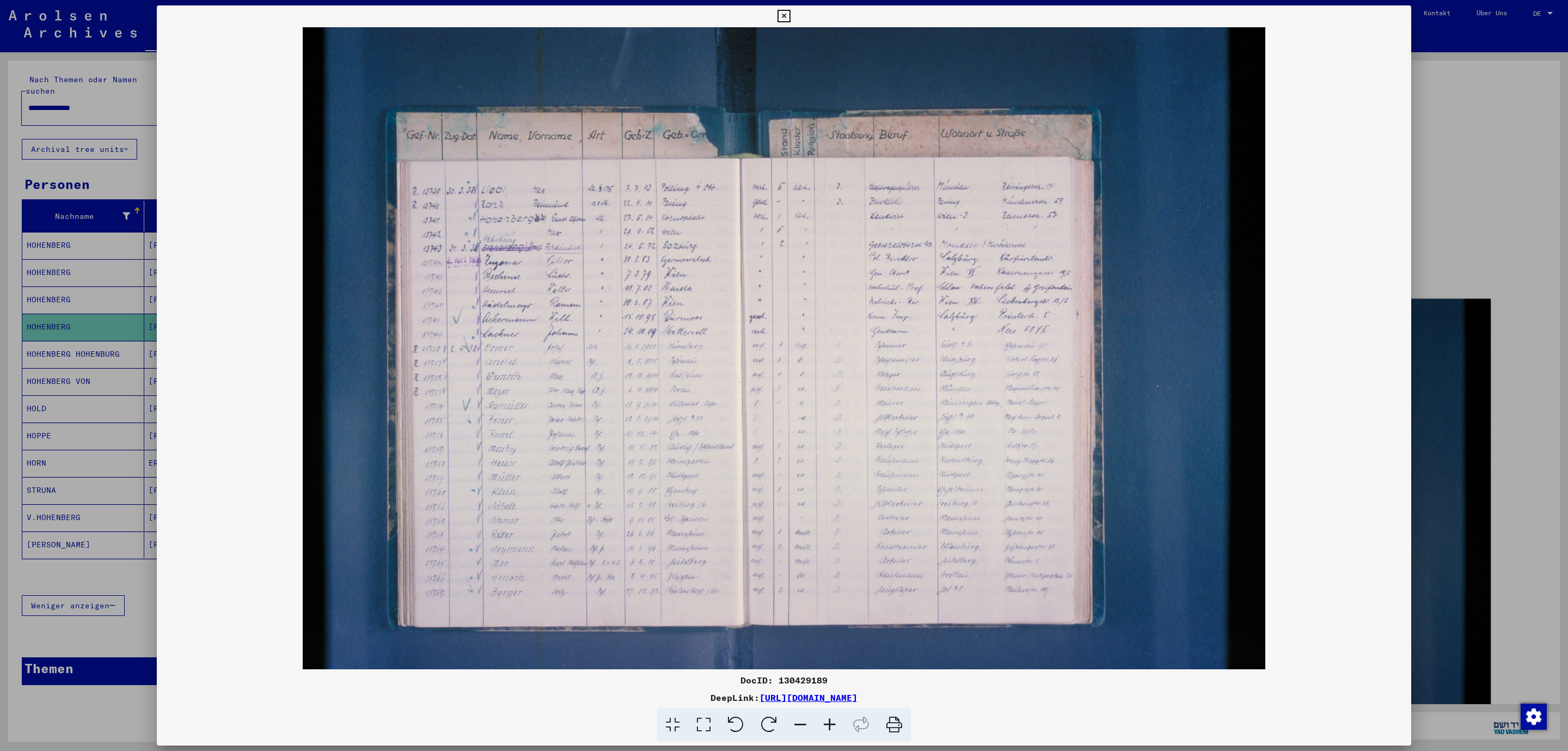
click at [1016, 452] on img at bounding box center [784, 348] width 1254 height 642
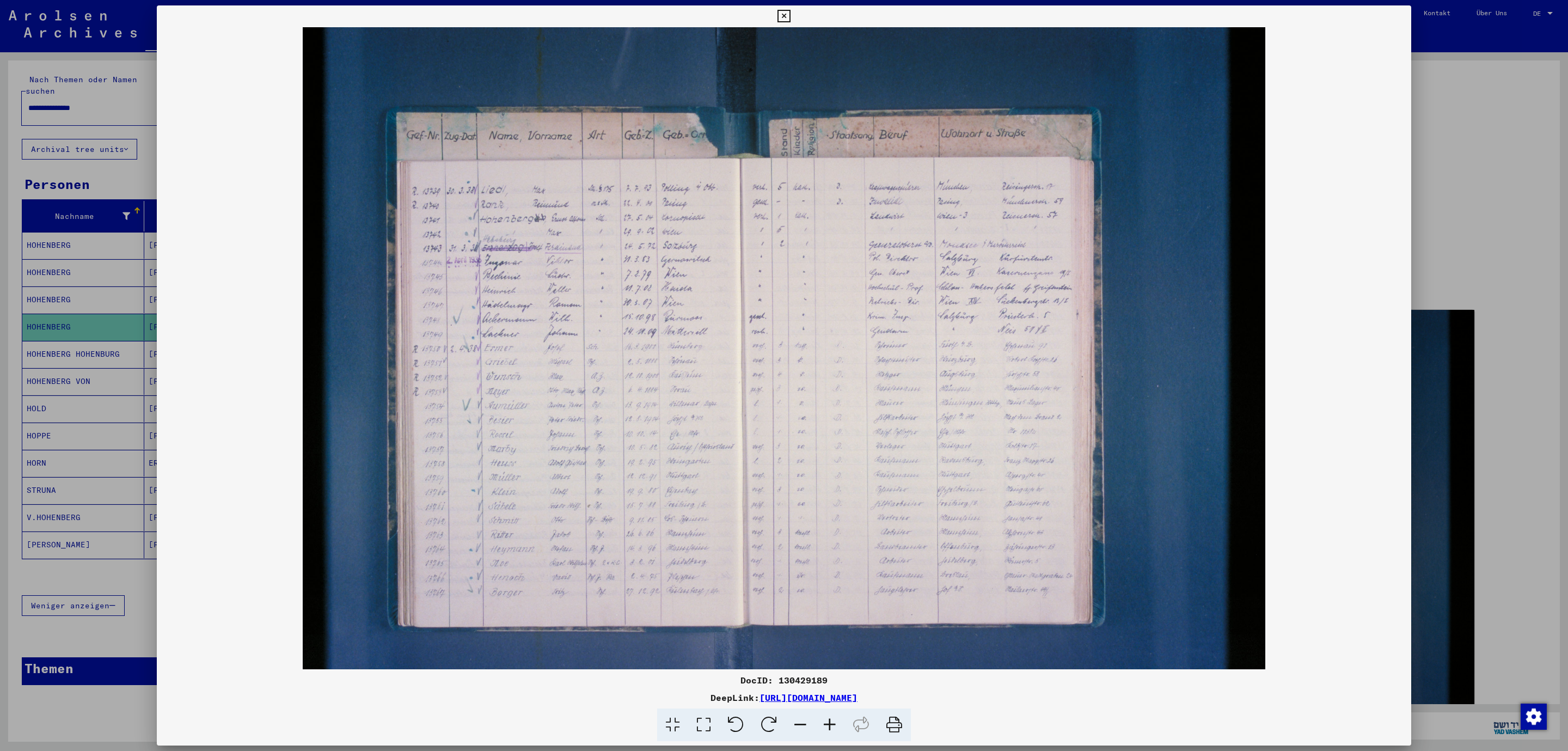
click at [828, 725] on icon at bounding box center [830, 725] width 30 height 33
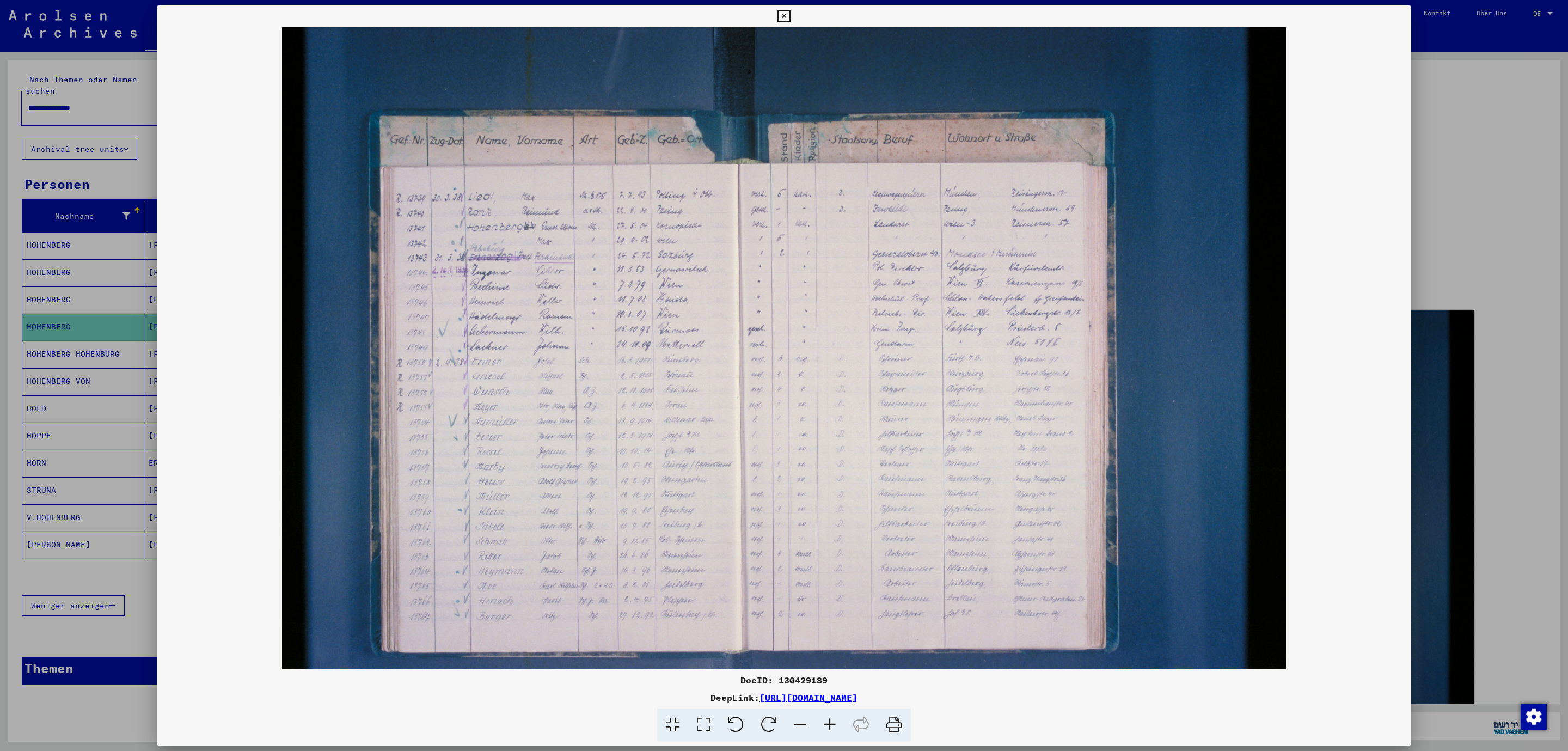
click at [828, 725] on icon at bounding box center [830, 725] width 30 height 33
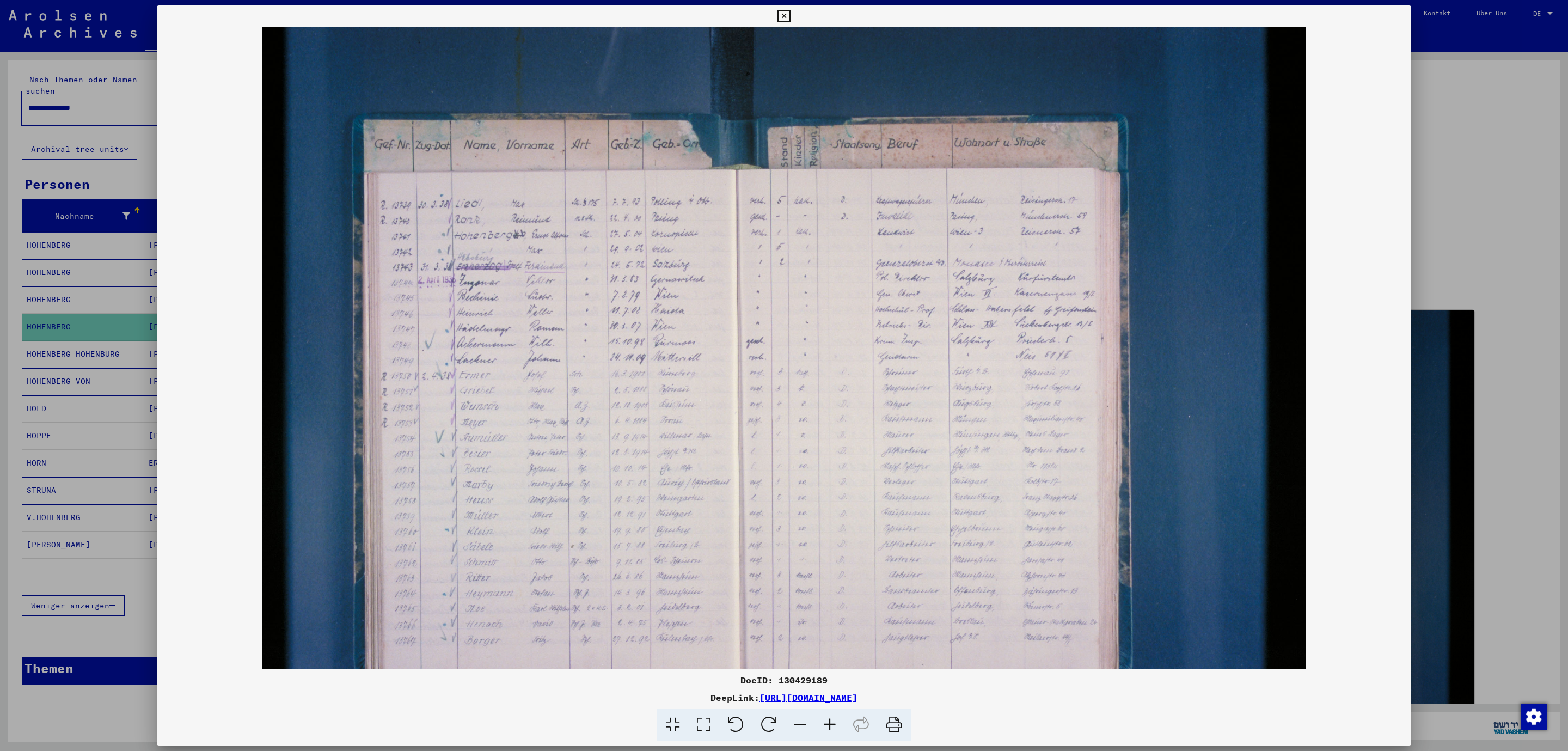
click at [828, 725] on icon at bounding box center [830, 725] width 30 height 33
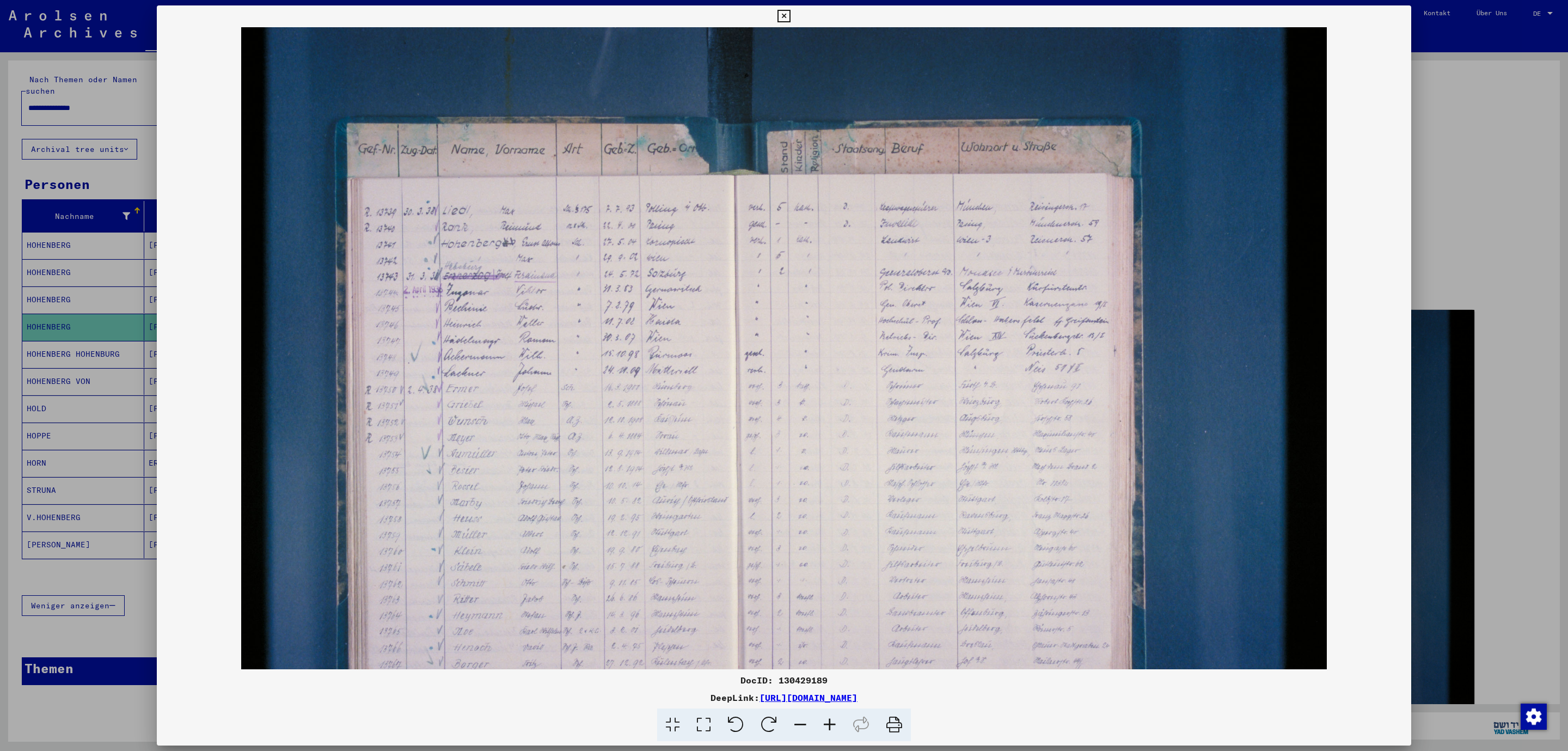
click at [828, 725] on icon at bounding box center [830, 725] width 30 height 33
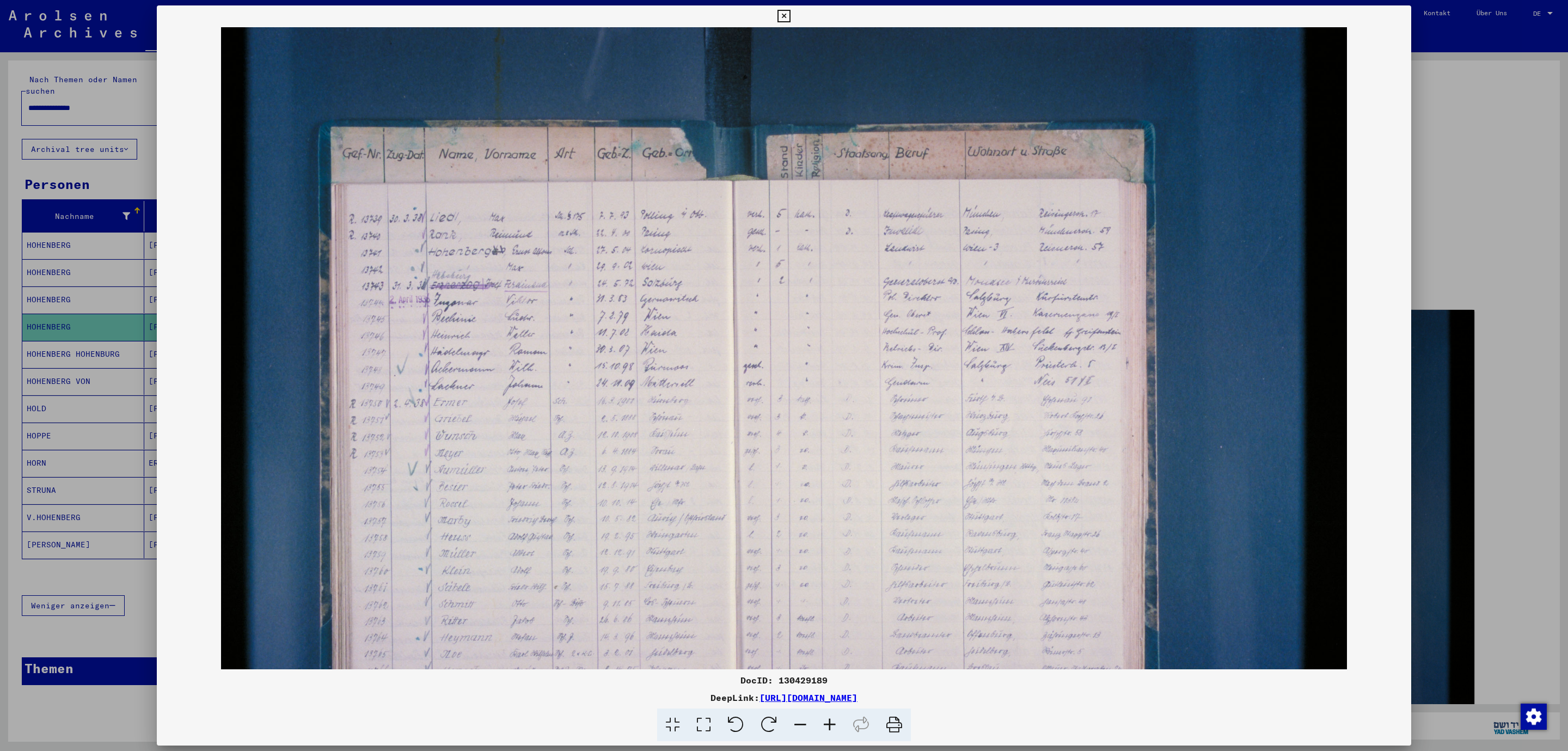
click at [790, 20] on icon at bounding box center [784, 16] width 13 height 13
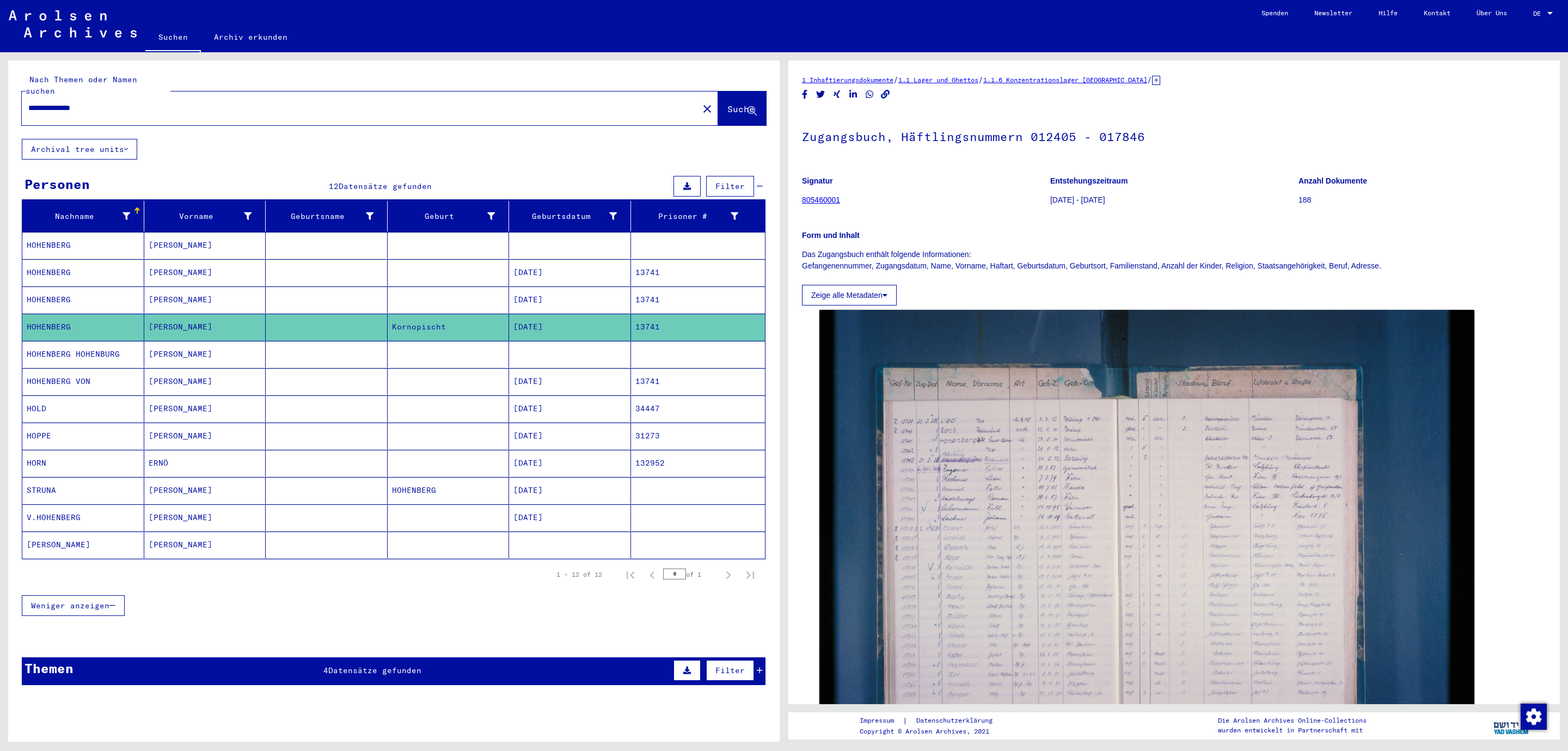
click at [110, 102] on input "**********" at bounding box center [360, 108] width 664 height 12
type input "**********"
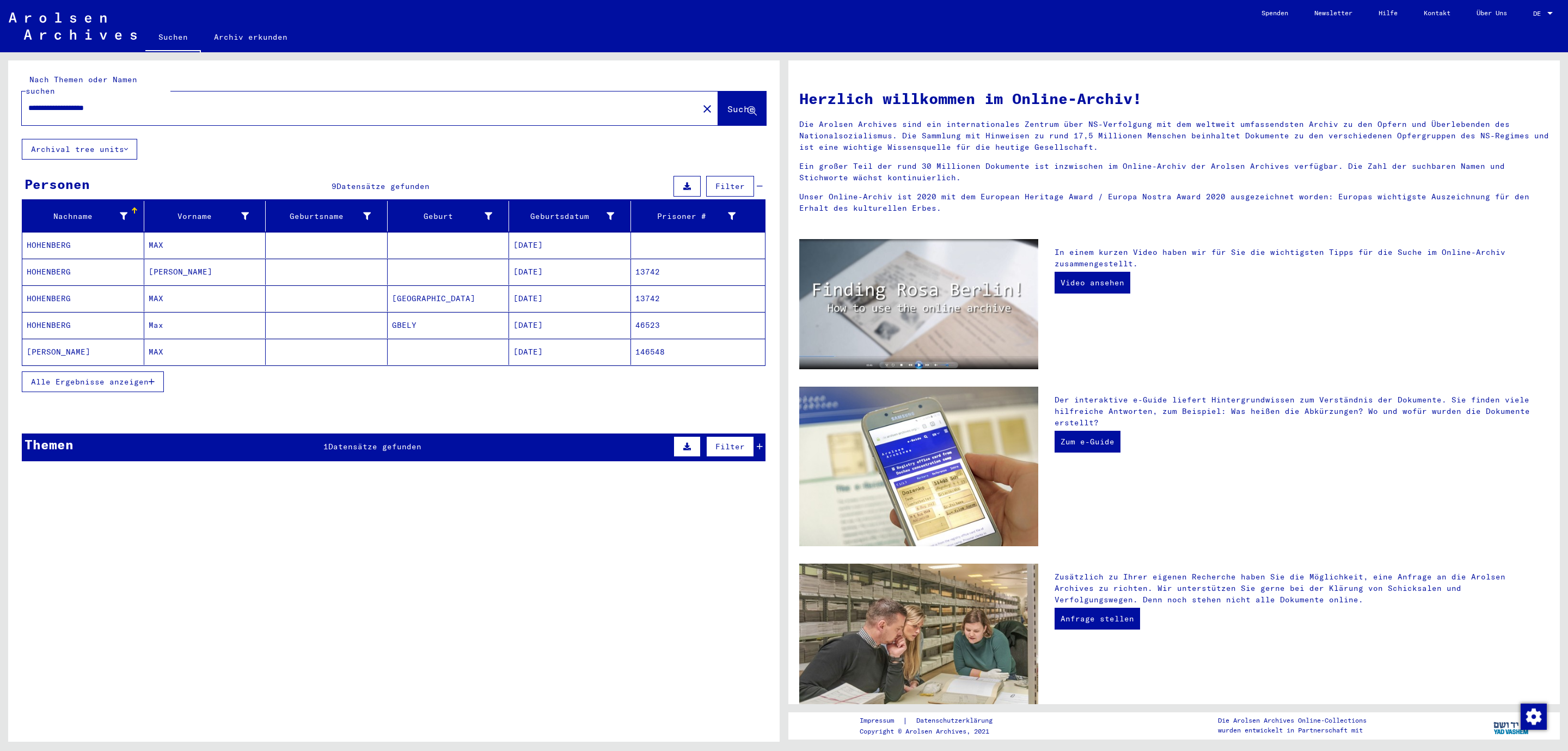
click at [42, 259] on mat-cell "HOHENBERG" at bounding box center [84, 271] width 122 height 26
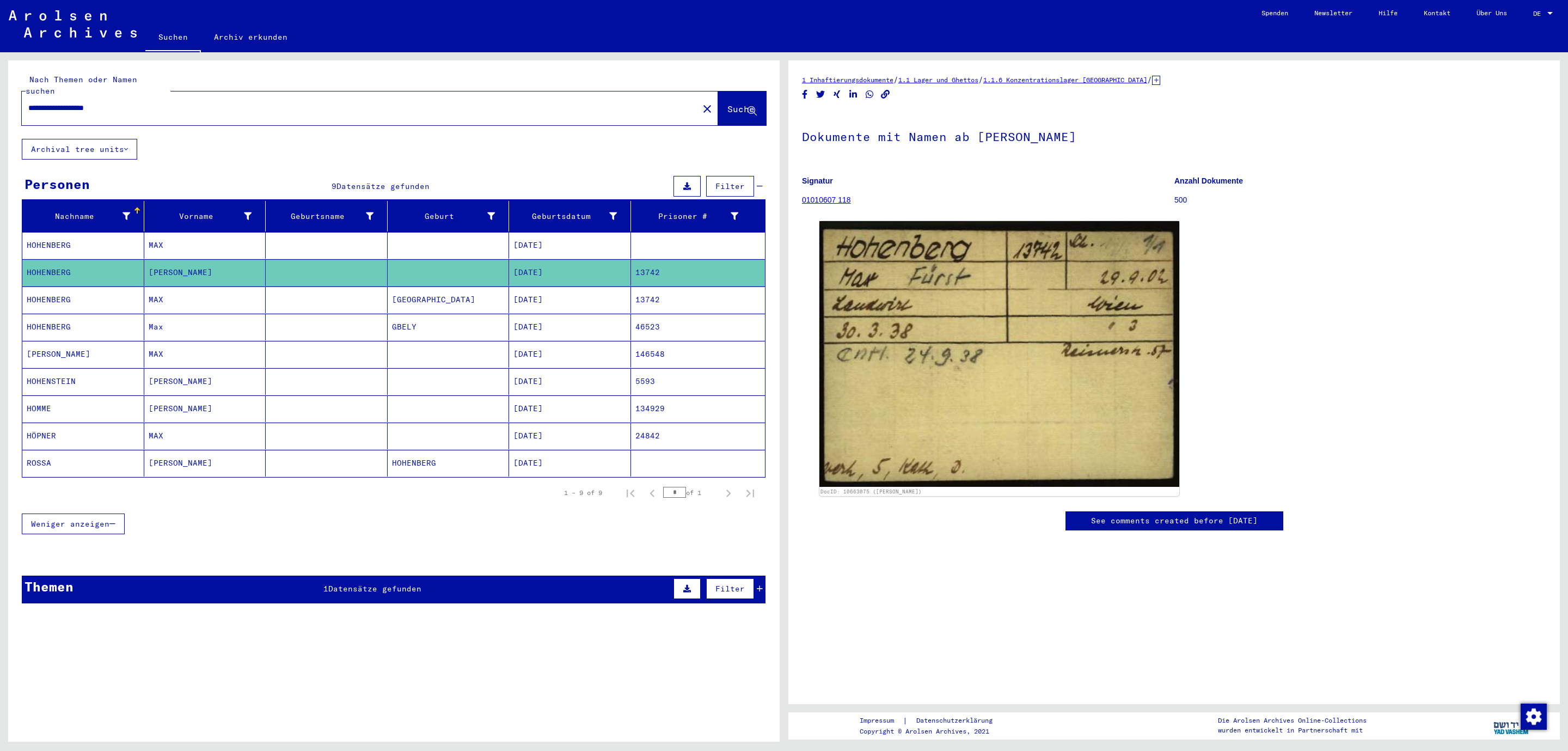
click at [44, 286] on mat-cell "HOHENBERG" at bounding box center [84, 300] width 122 height 27
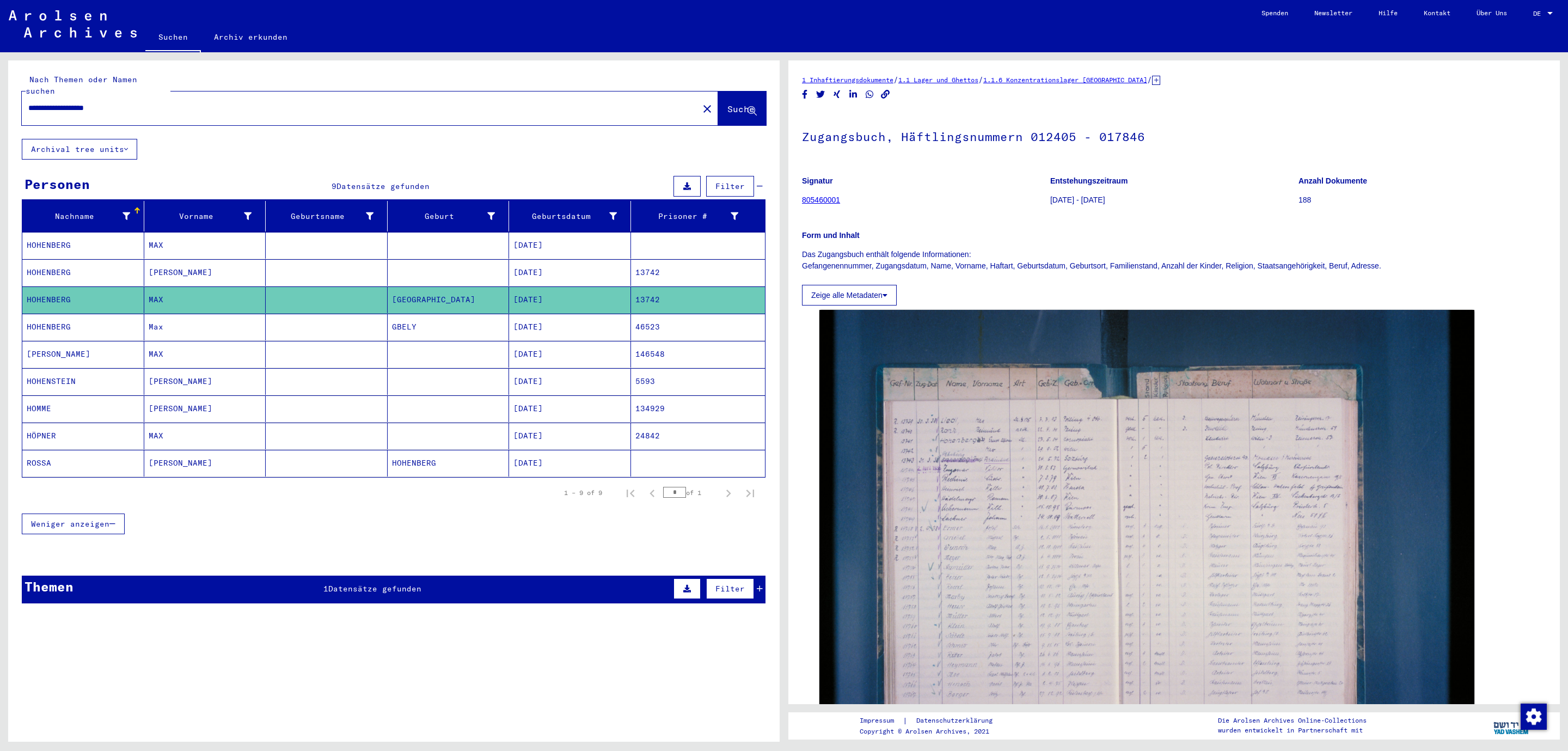
click at [47, 317] on mat-cell "HOHENBERG" at bounding box center [84, 327] width 122 height 27
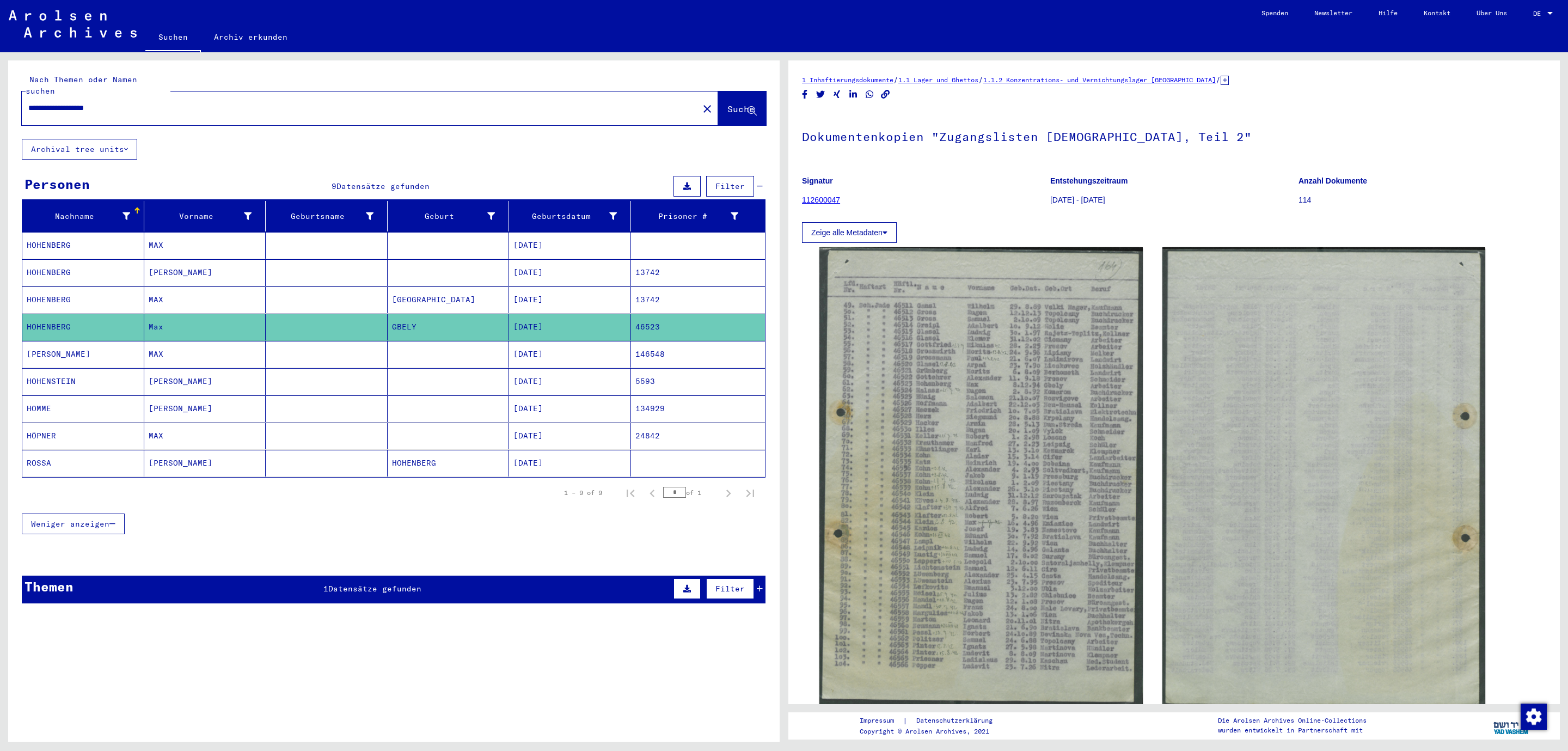
click at [47, 352] on mat-cell "[PERSON_NAME]" at bounding box center [84, 354] width 122 height 27
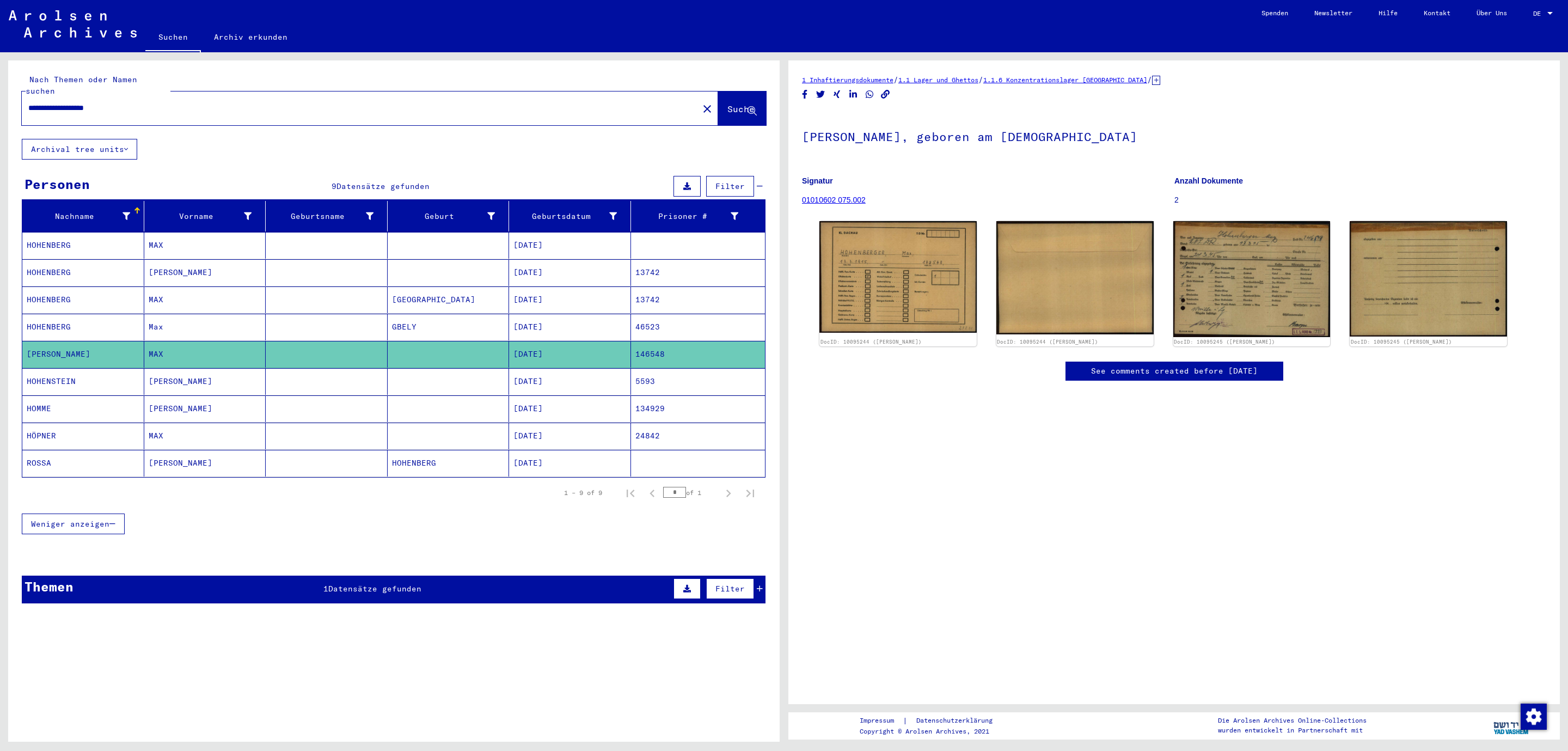
click at [45, 237] on mat-cell "HOHENBERG" at bounding box center [84, 246] width 122 height 27
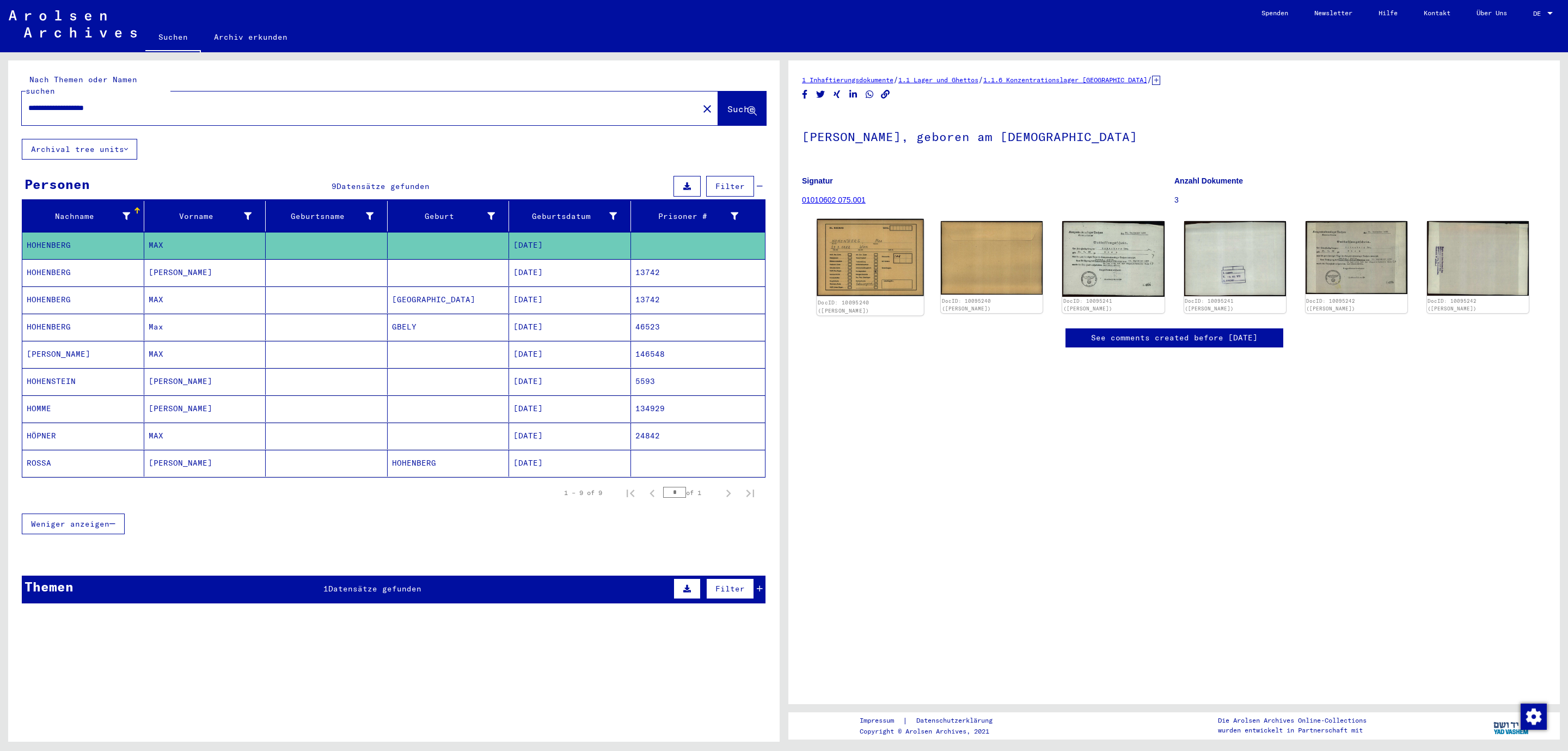
click at [860, 240] on img at bounding box center [870, 257] width 107 height 77
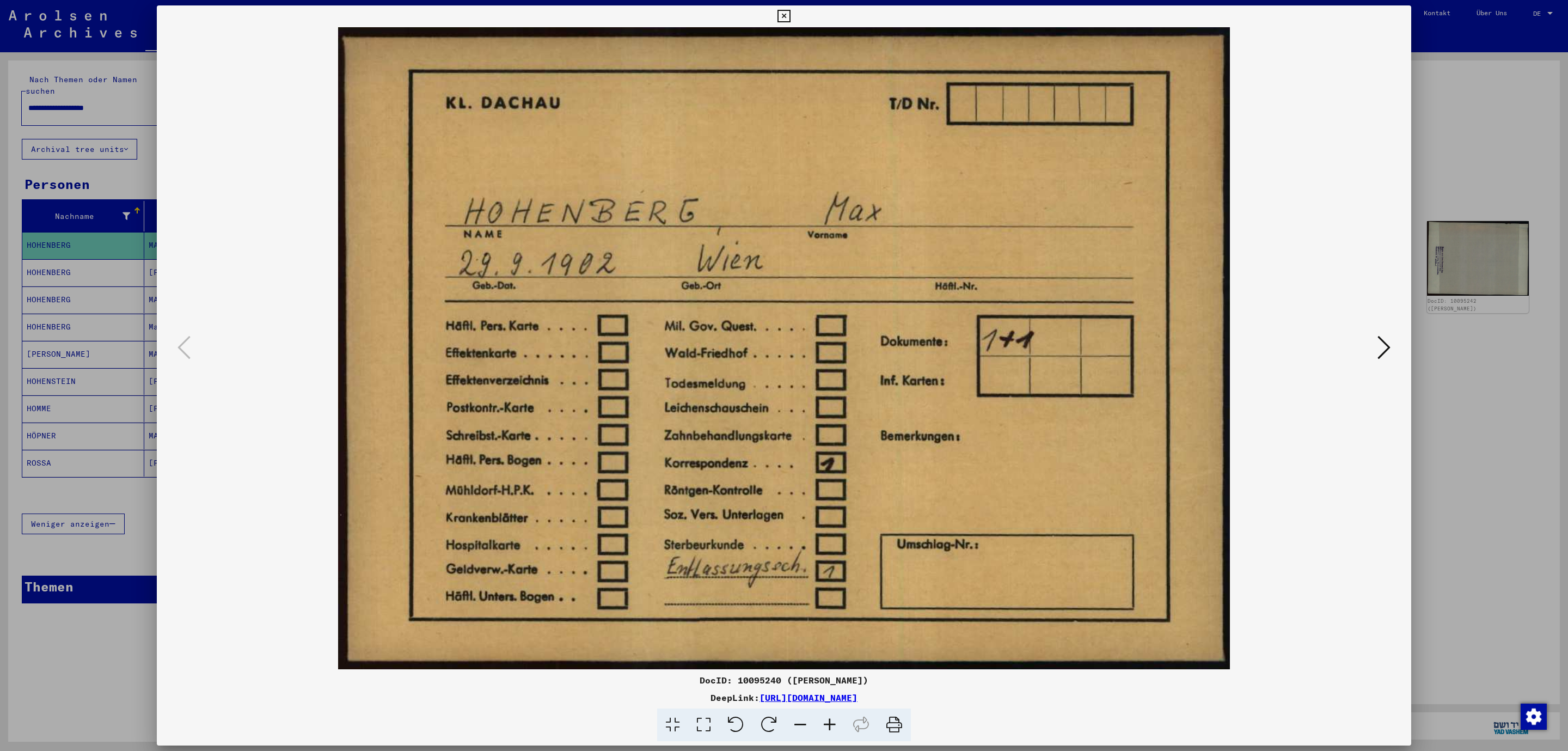
click at [1384, 340] on icon at bounding box center [1383, 347] width 13 height 26
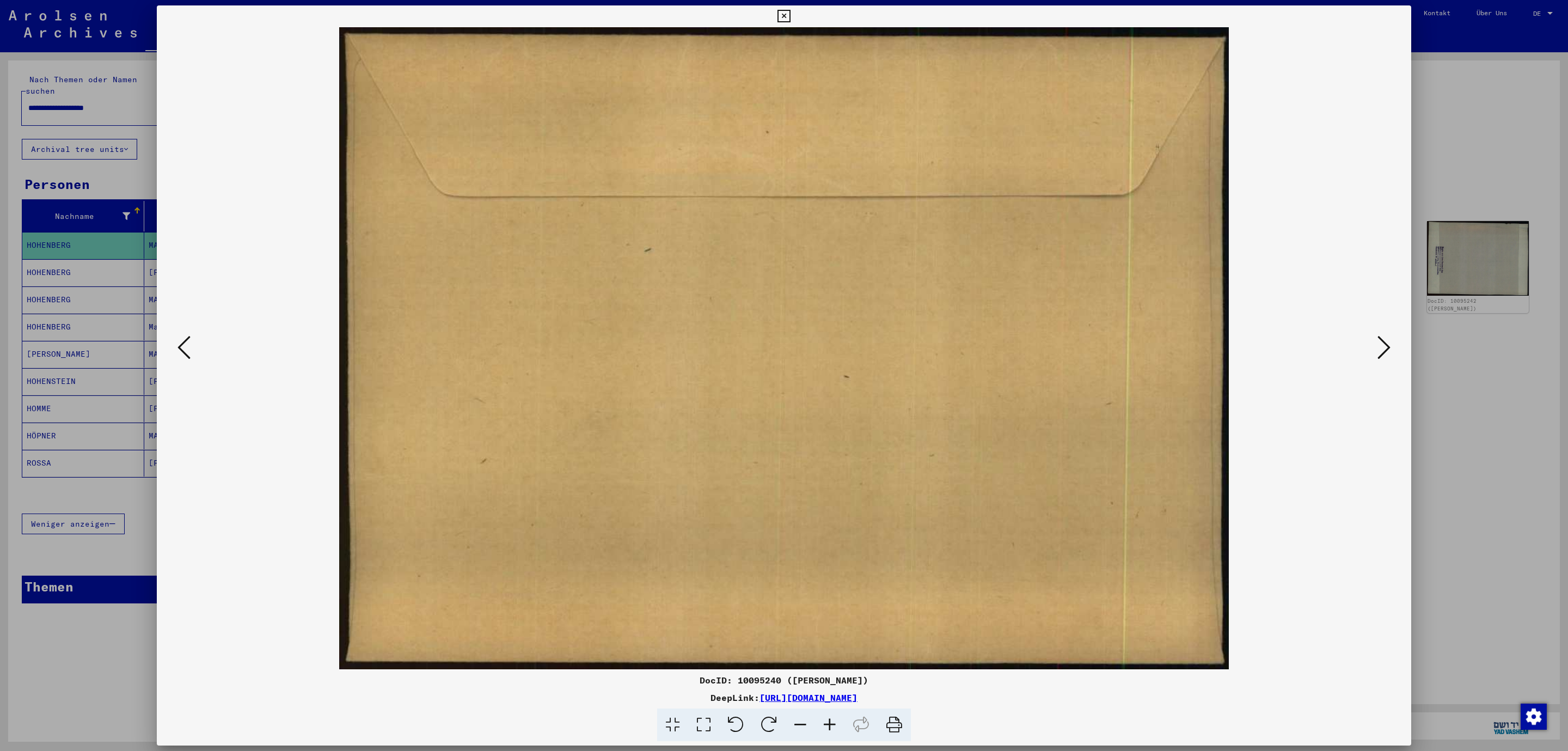
click at [1384, 340] on icon at bounding box center [1383, 347] width 13 height 26
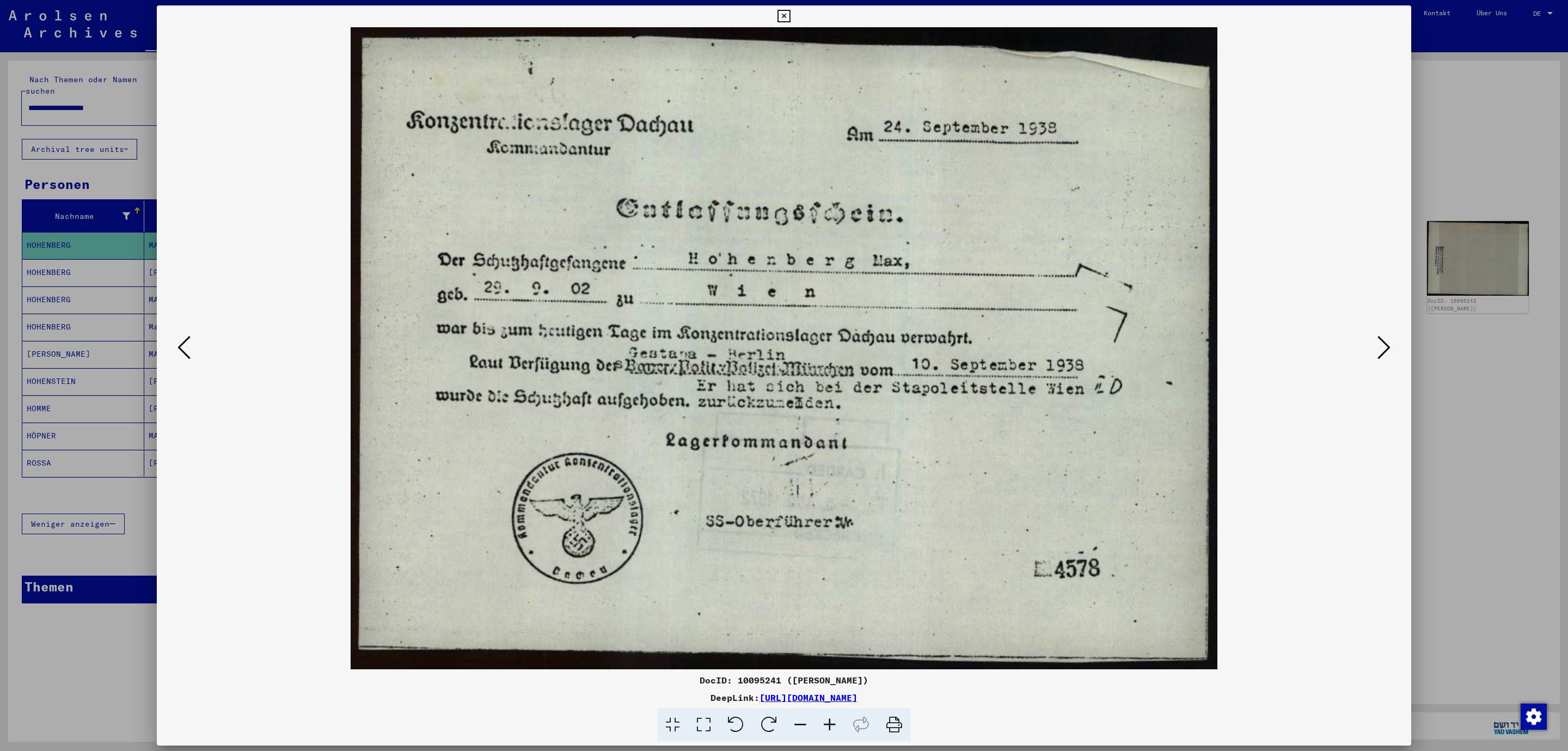
click at [1384, 340] on icon at bounding box center [1383, 347] width 13 height 26
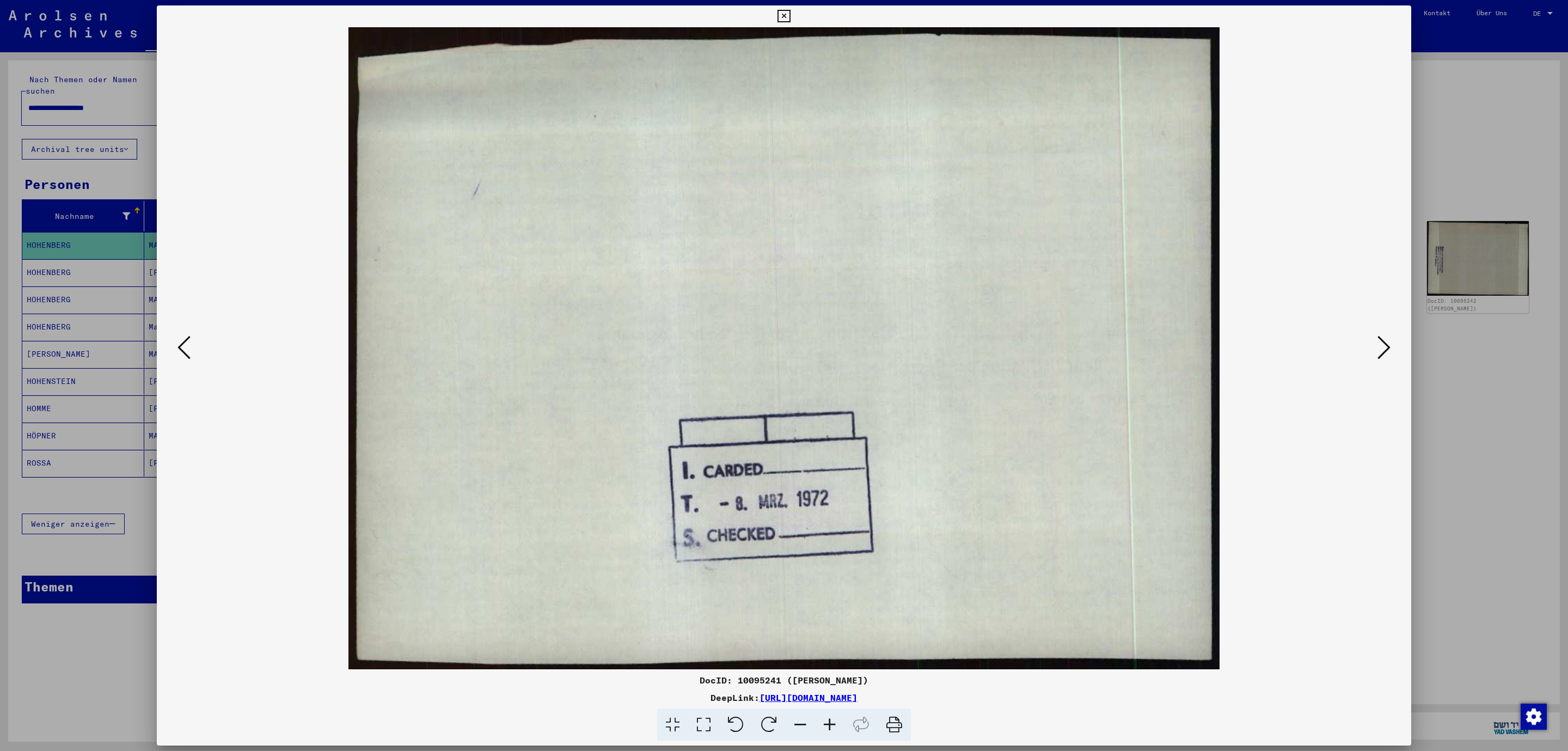
click at [1384, 340] on icon at bounding box center [1383, 347] width 13 height 26
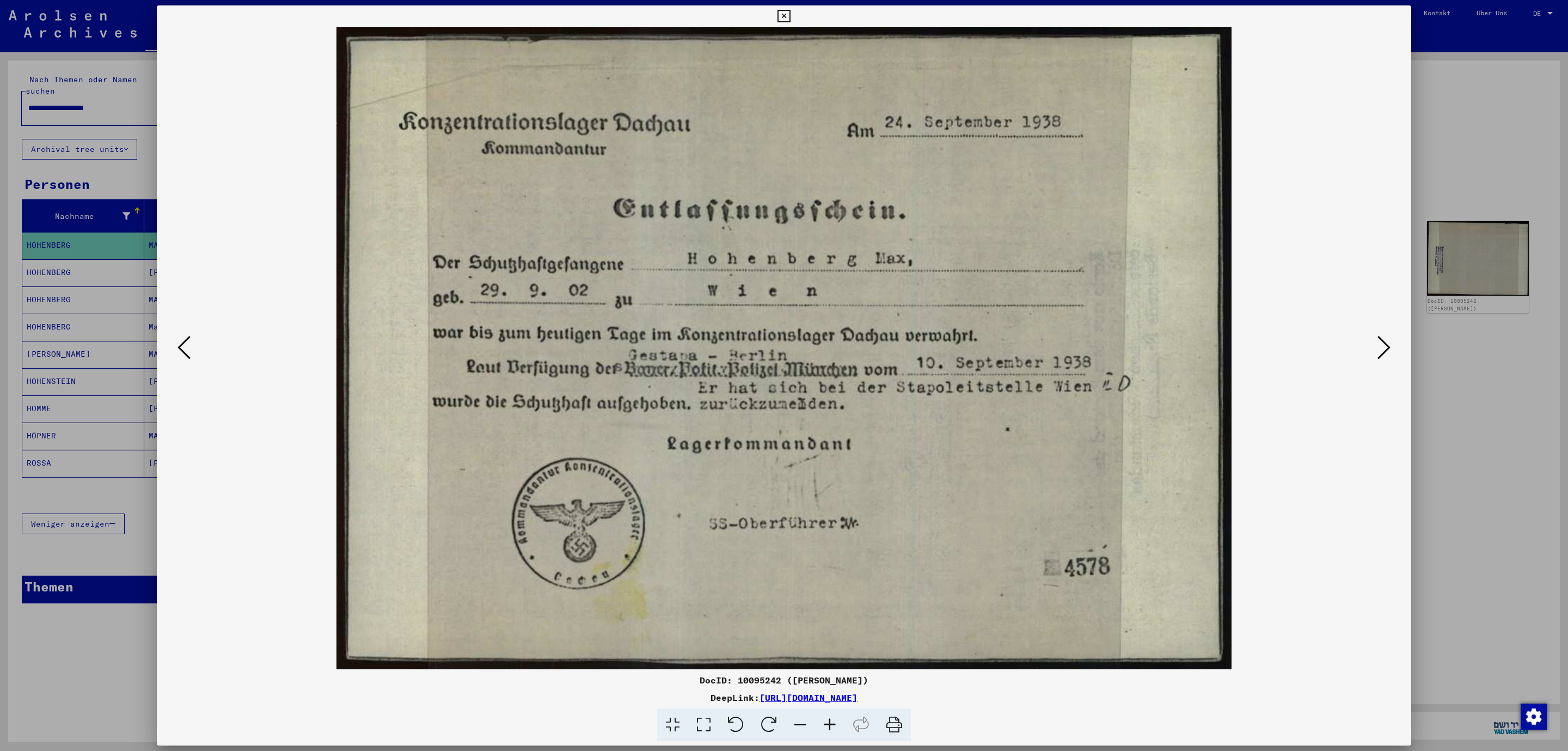
click at [1384, 340] on icon at bounding box center [1383, 347] width 13 height 26
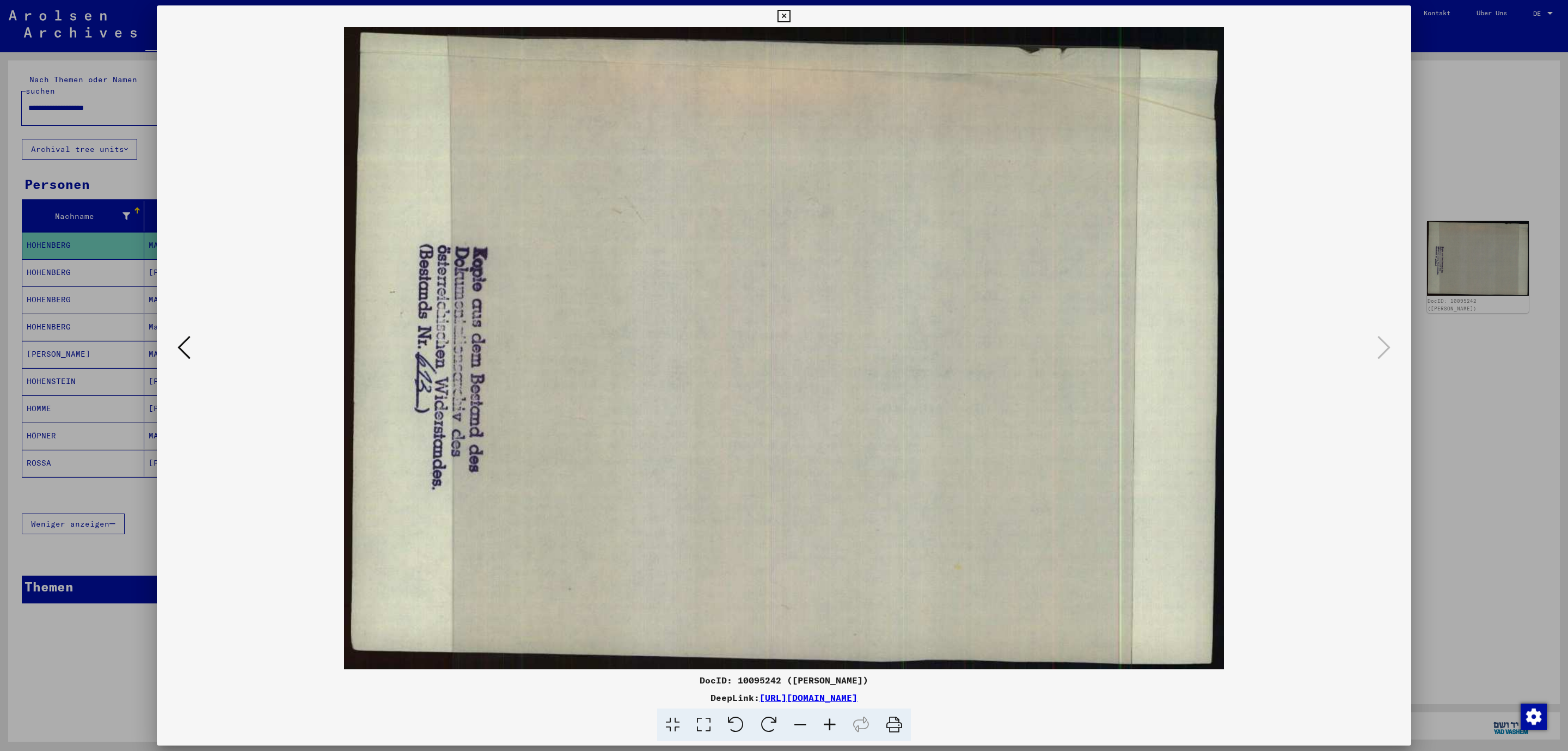
click at [790, 10] on icon at bounding box center [784, 16] width 13 height 13
